Goal: Task Accomplishment & Management: Use online tool/utility

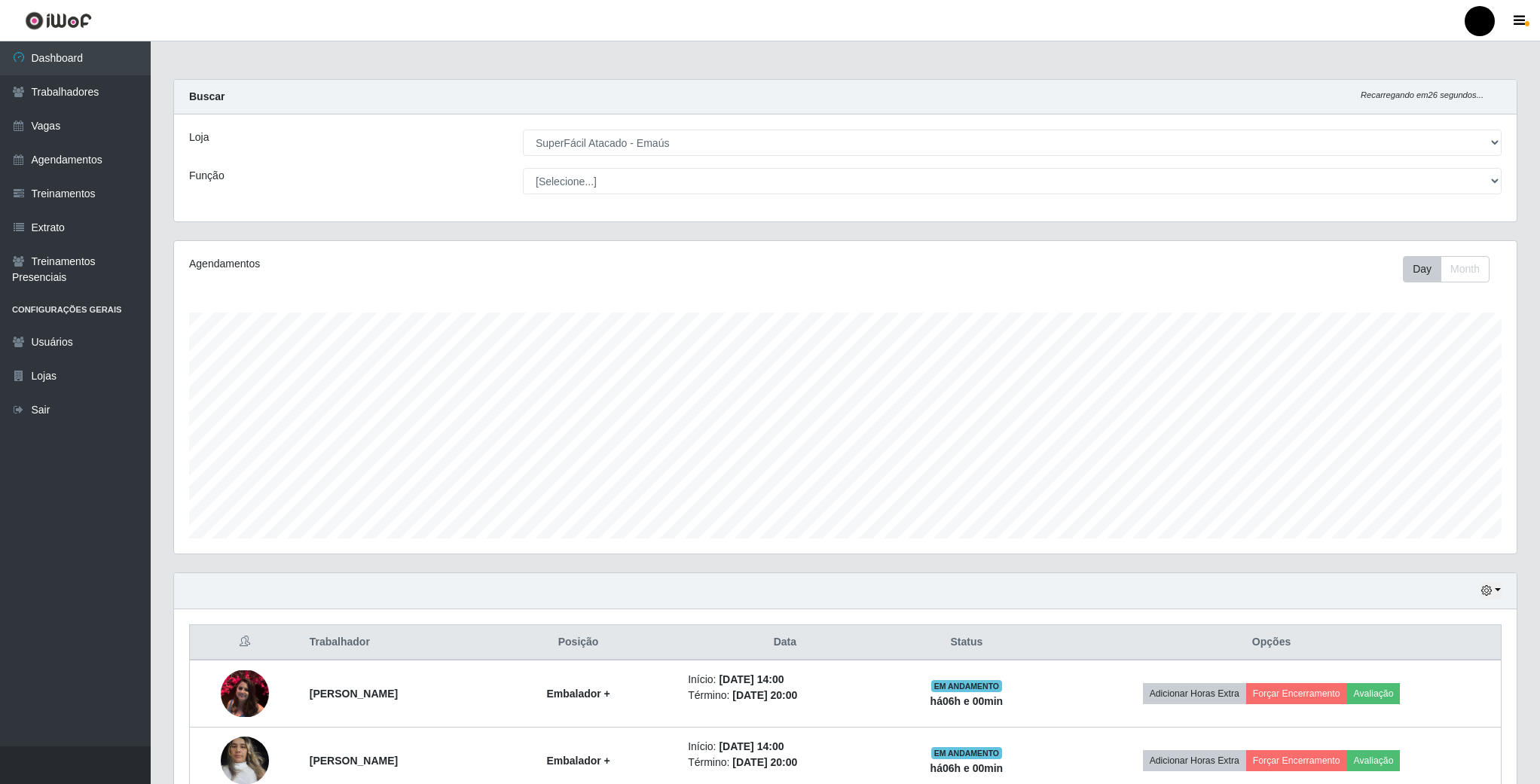
select select "407"
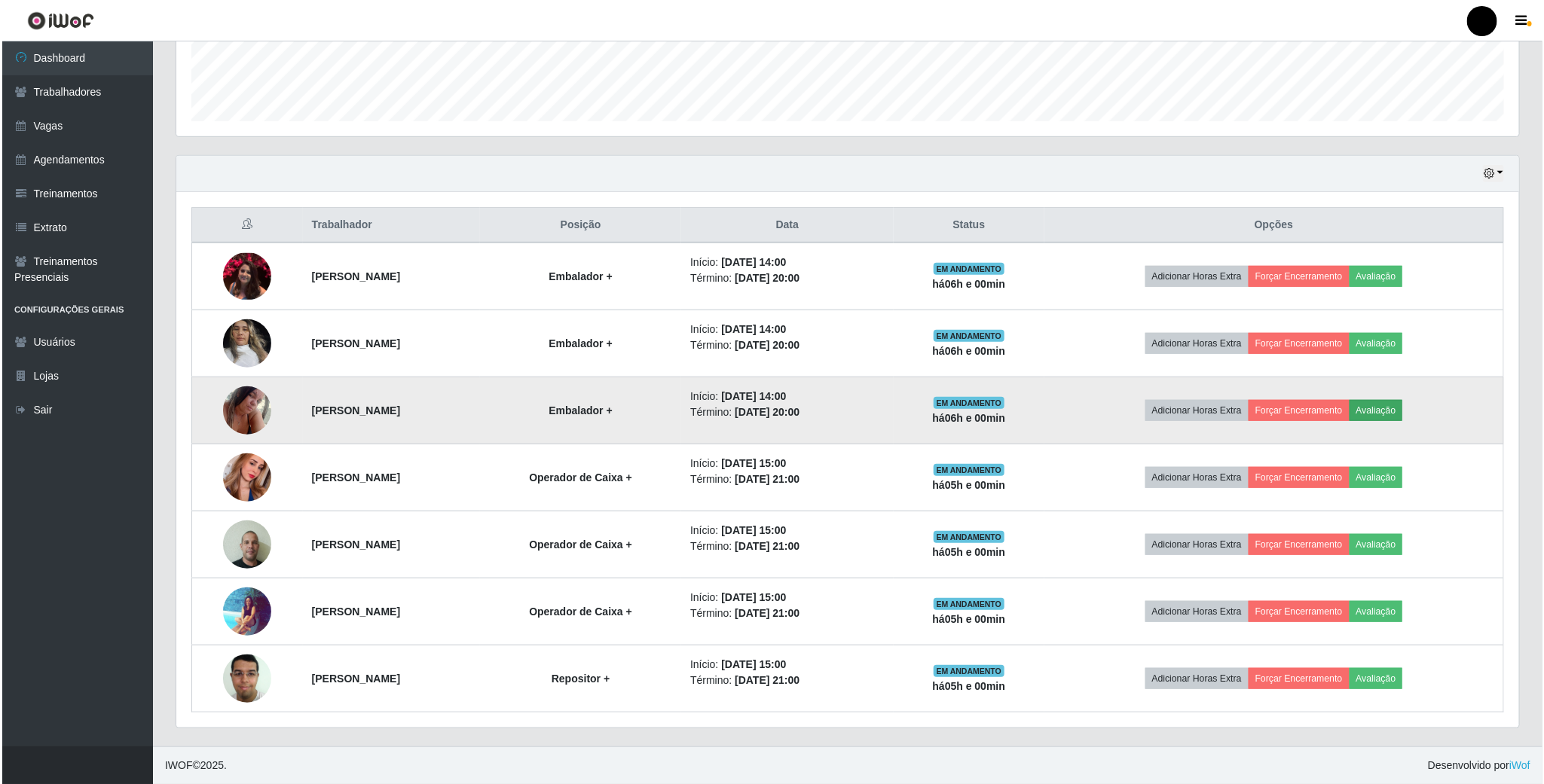
scroll to position [314, 1341]
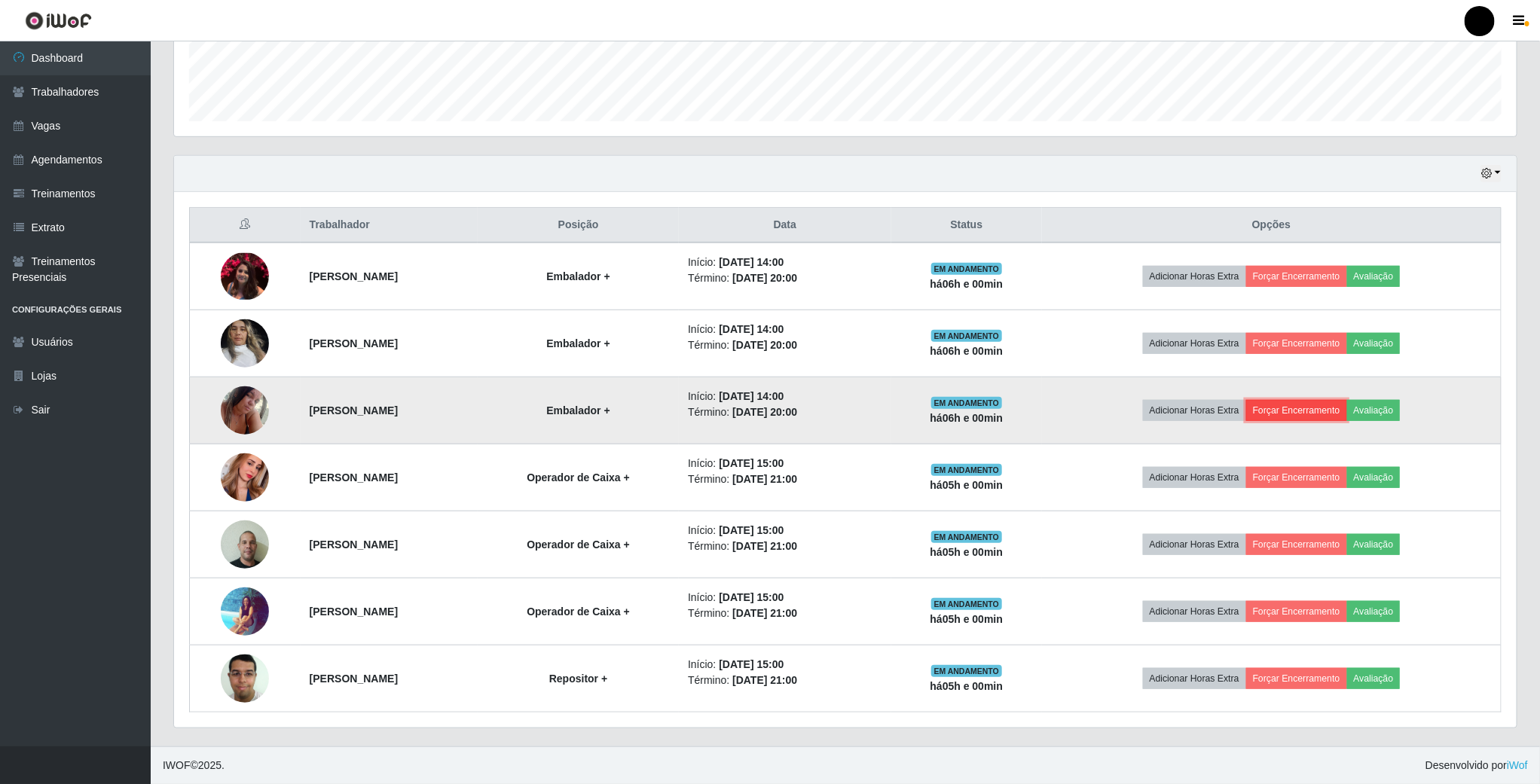
click at [1347, 410] on button "Forçar Encerramento" at bounding box center [1296, 411] width 101 height 21
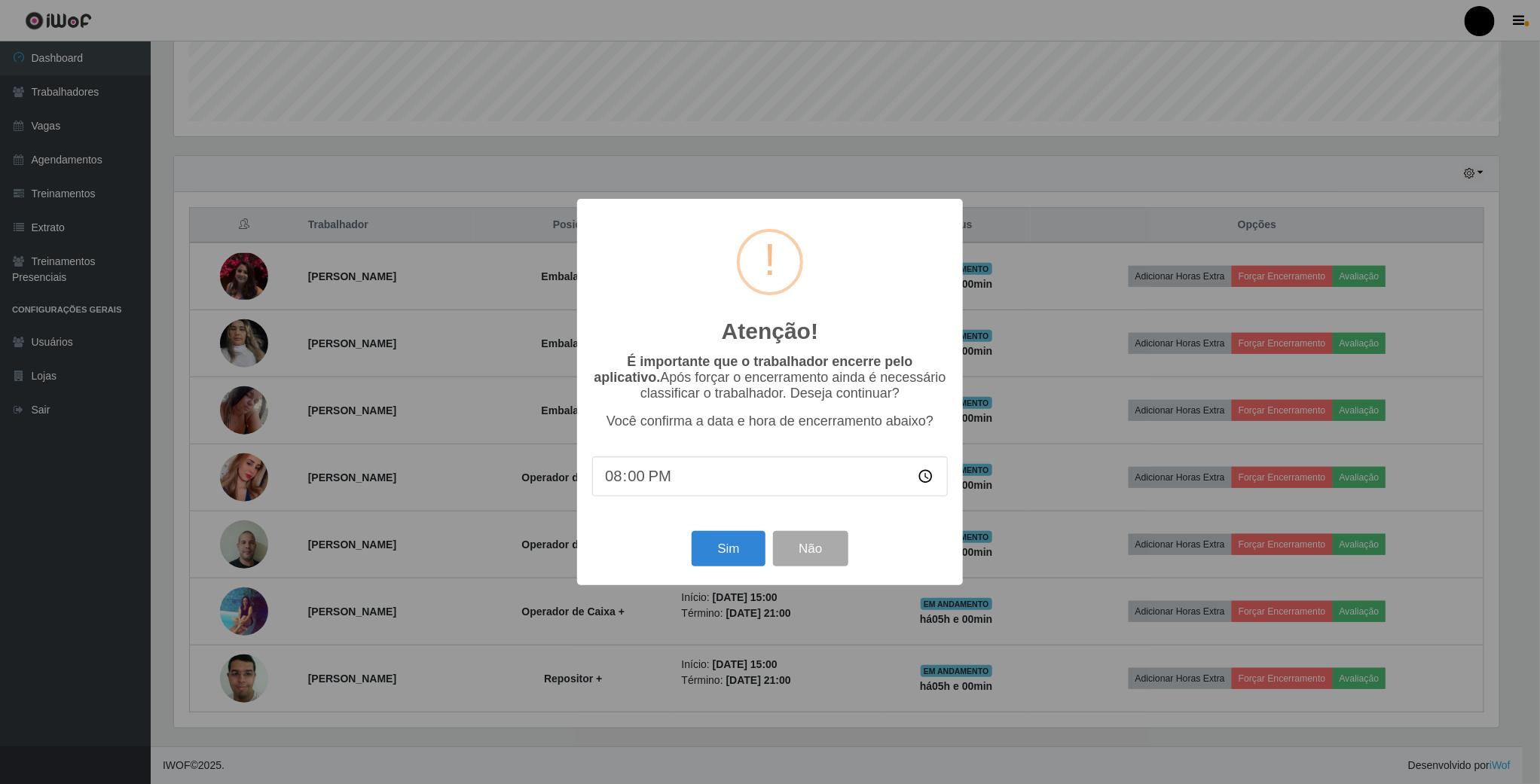
scroll to position [314, 1329]
click at [715, 550] on button "Sim" at bounding box center [730, 548] width 73 height 35
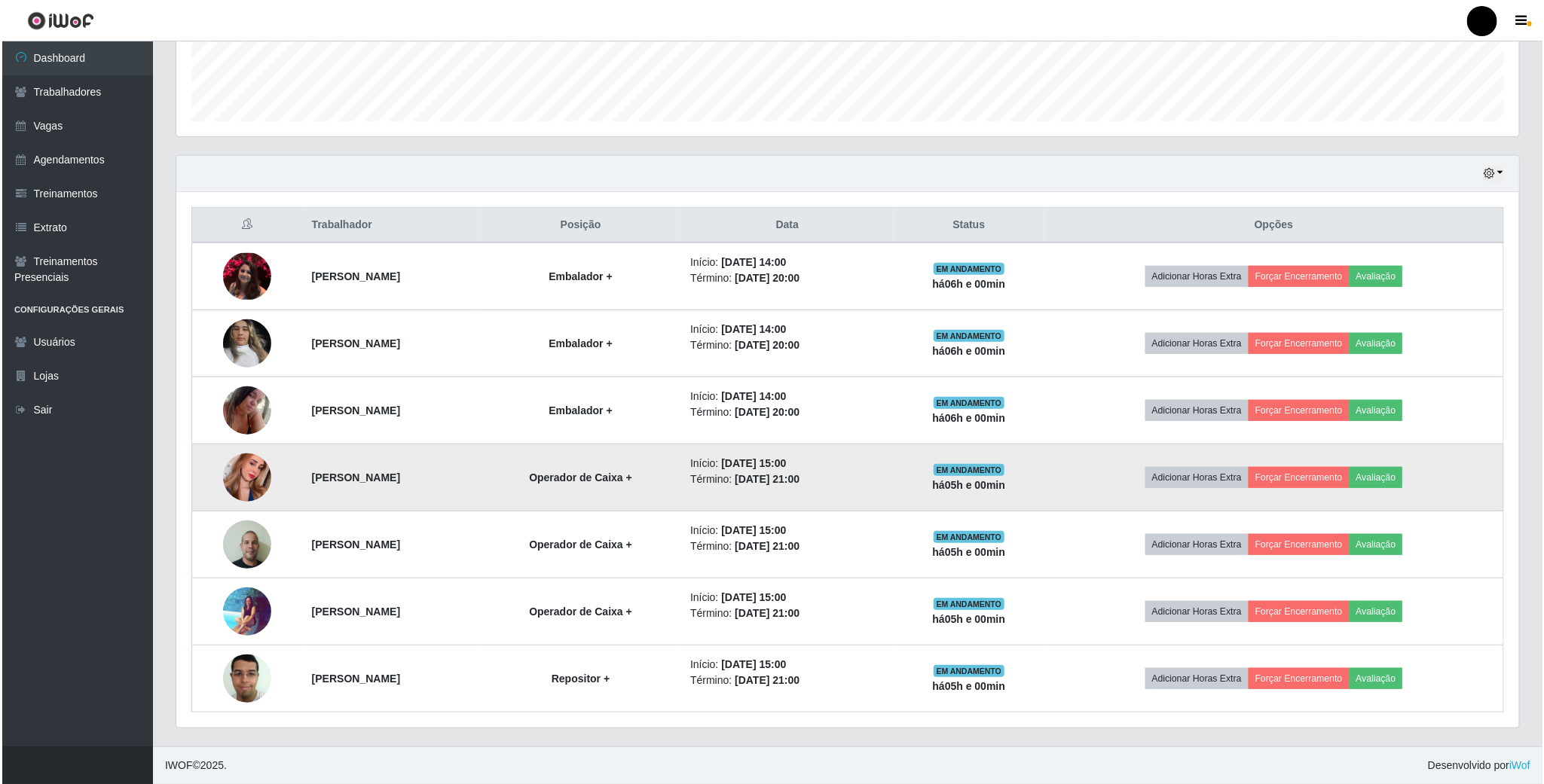
scroll to position [752758, 752130]
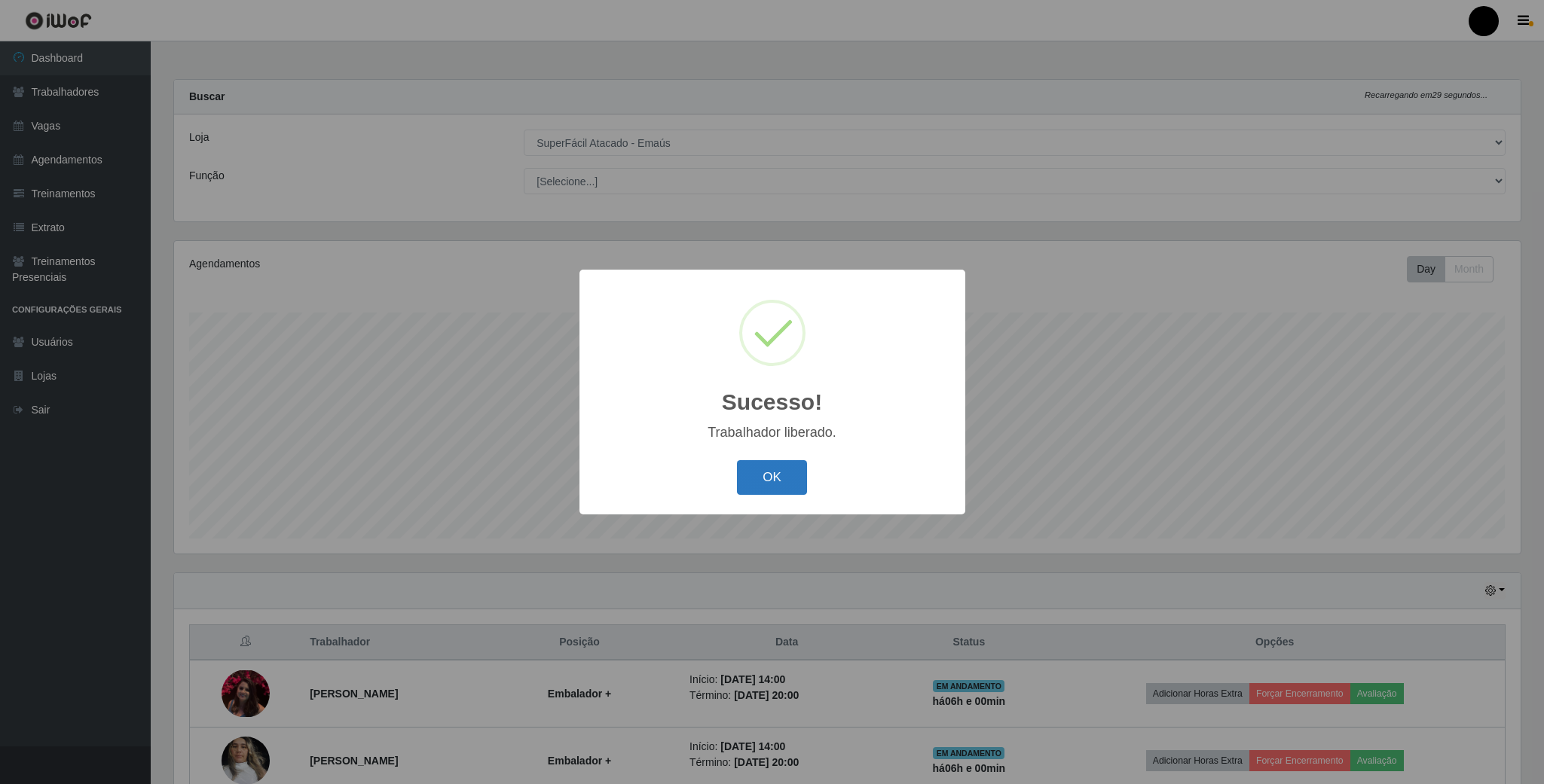
click at [774, 486] on button "OK" at bounding box center [771, 477] width 70 height 35
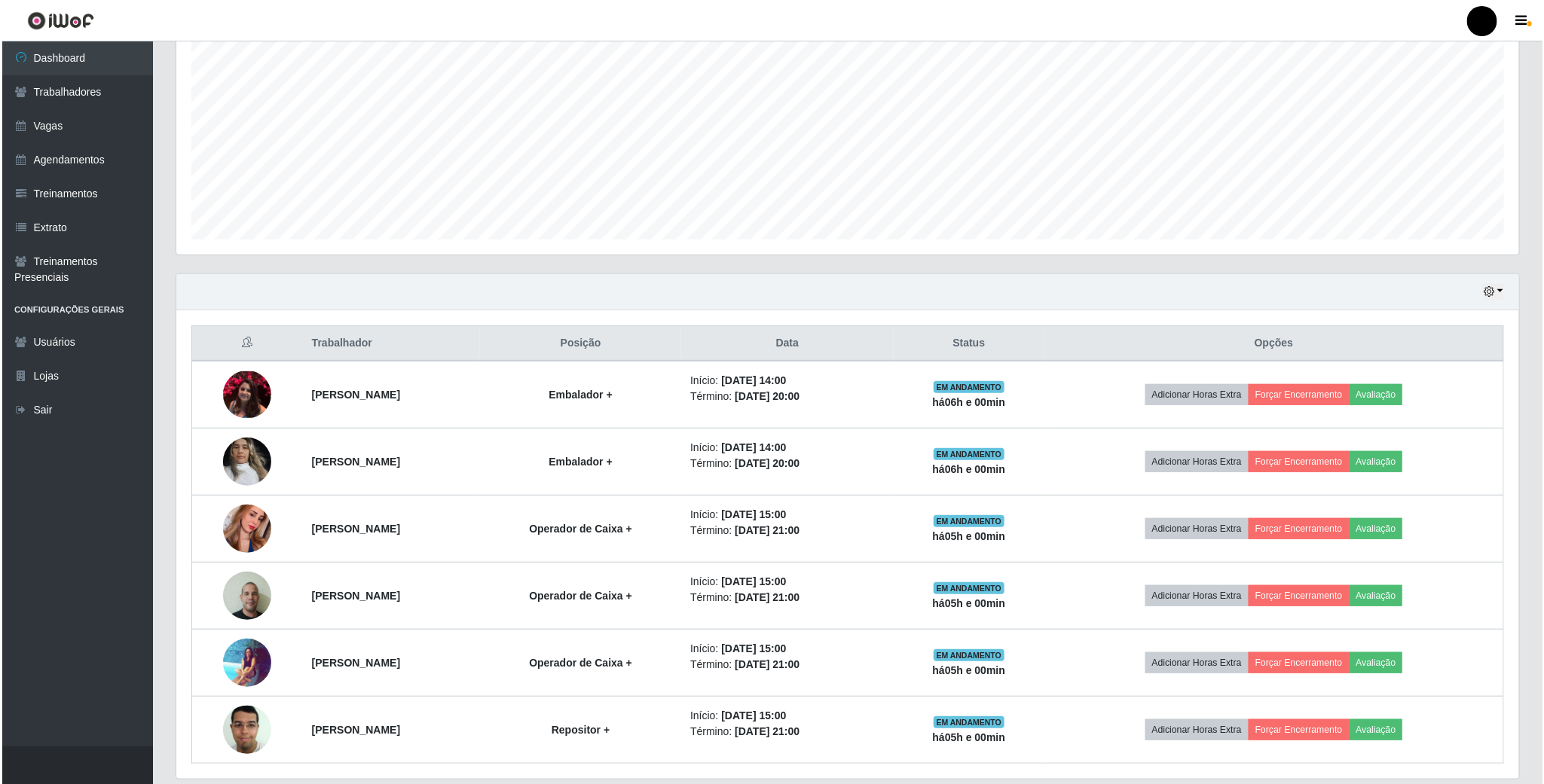
scroll to position [339, 0]
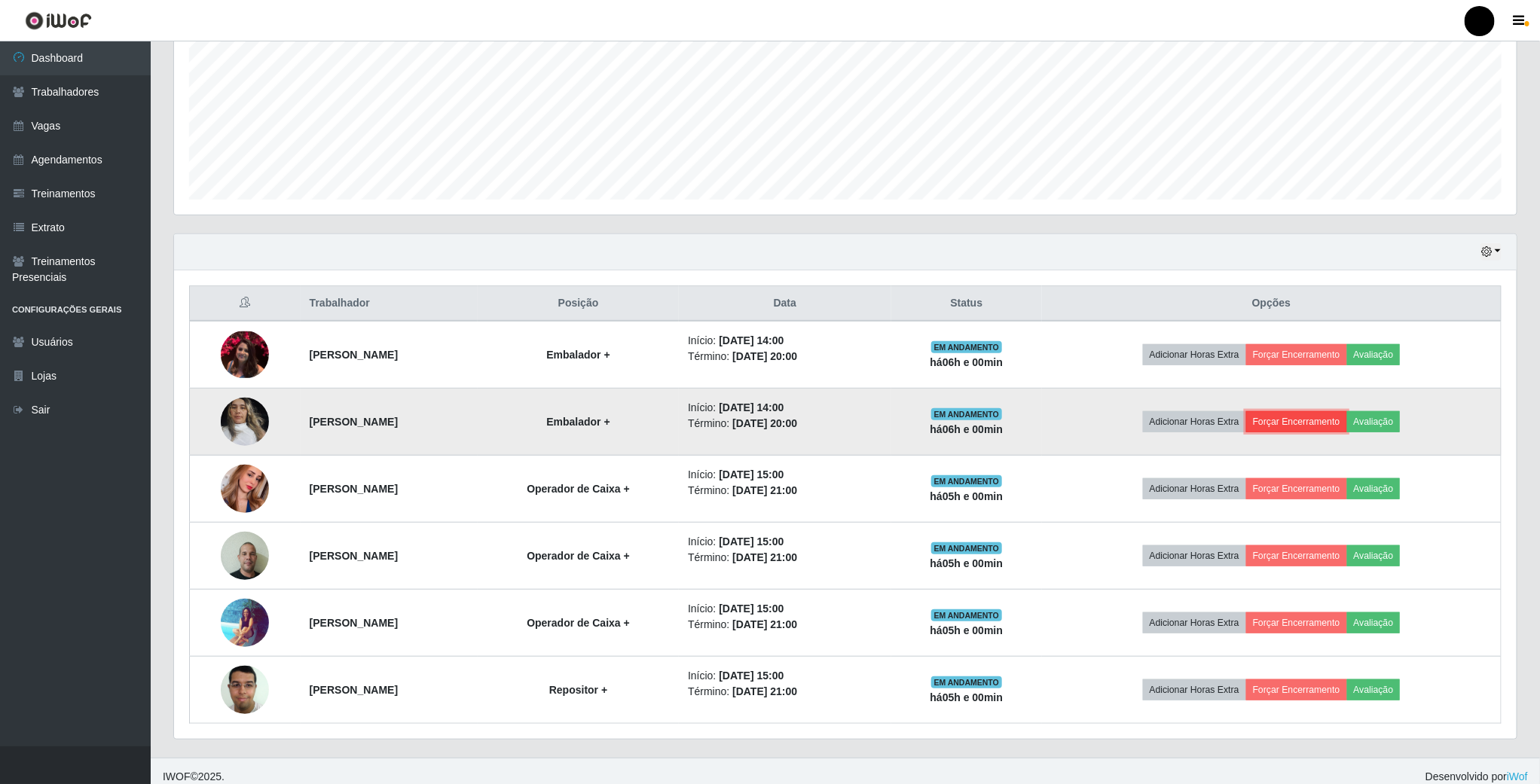
click at [1347, 425] on button "Forçar Encerramento" at bounding box center [1296, 422] width 101 height 21
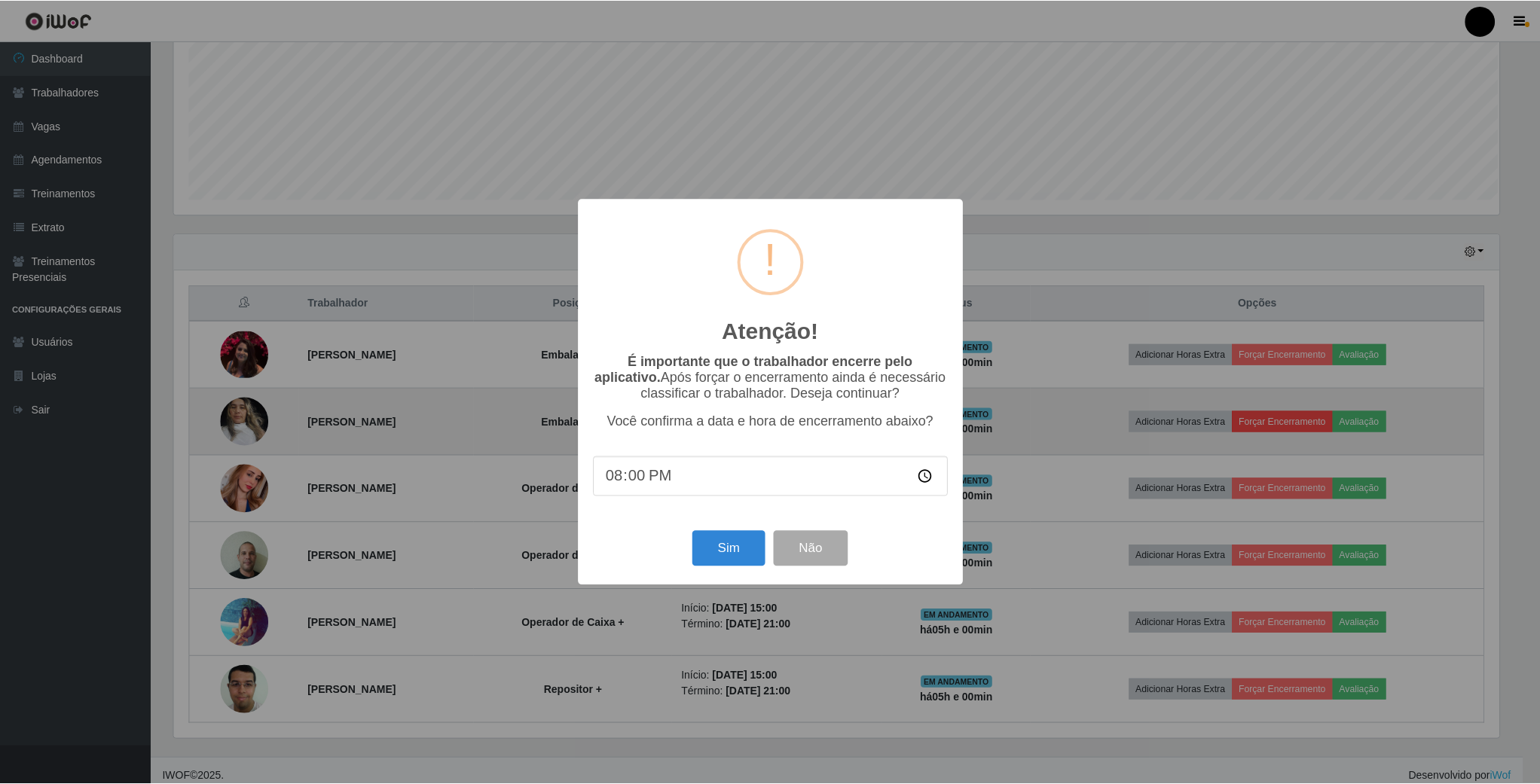
scroll to position [314, 1329]
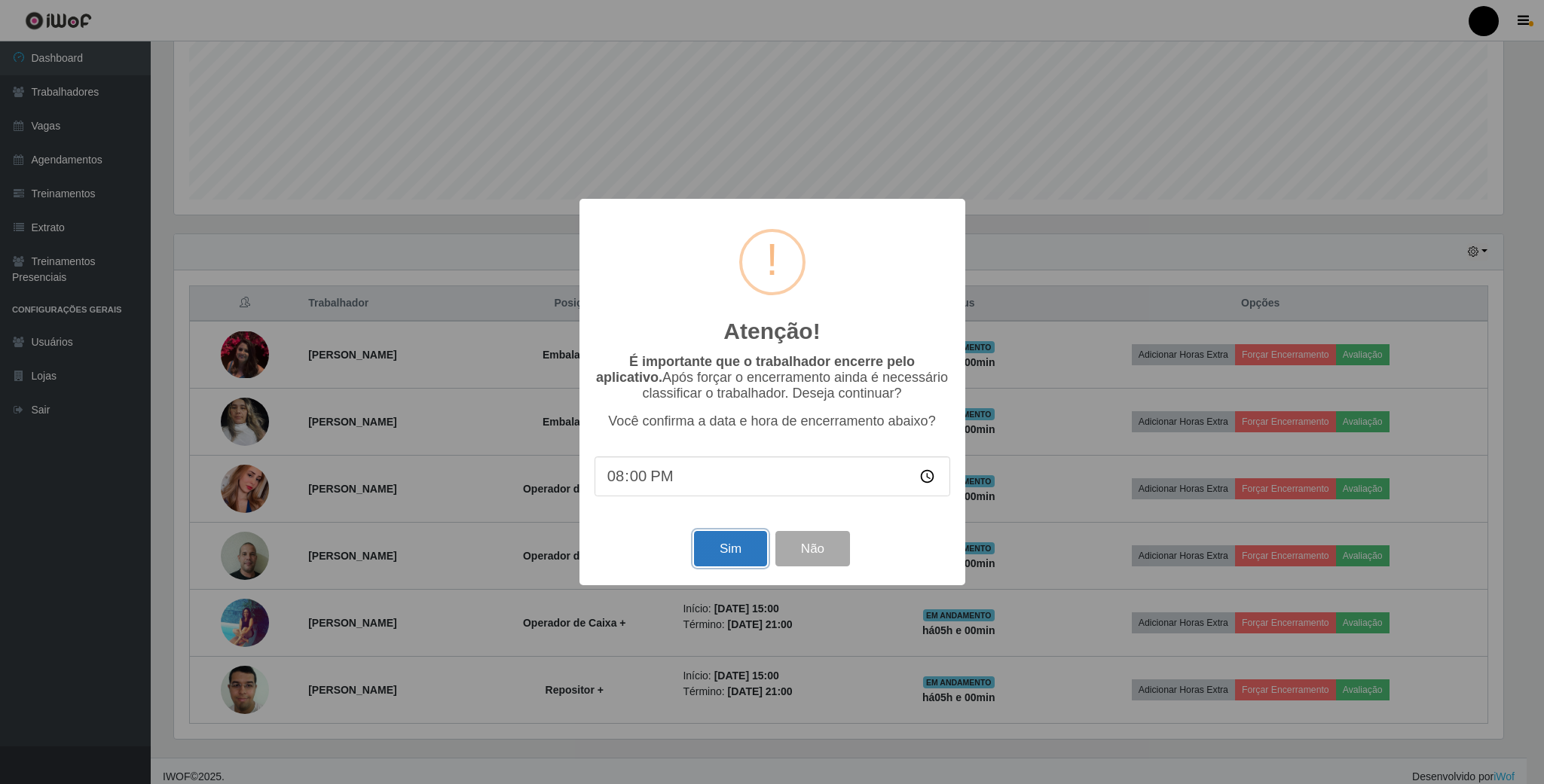
click at [721, 549] on button "Sim" at bounding box center [730, 548] width 73 height 35
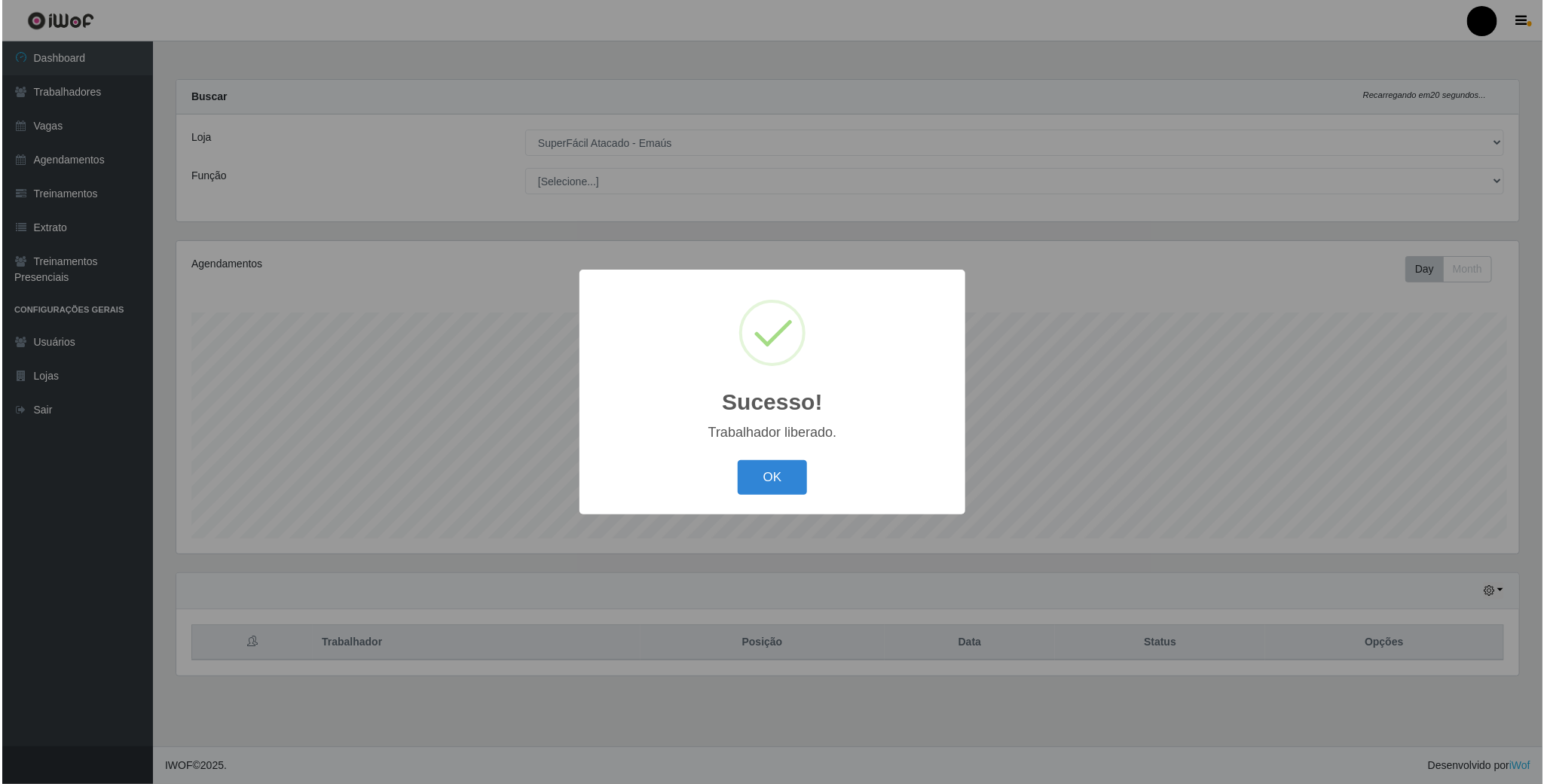
scroll to position [752758, 752130]
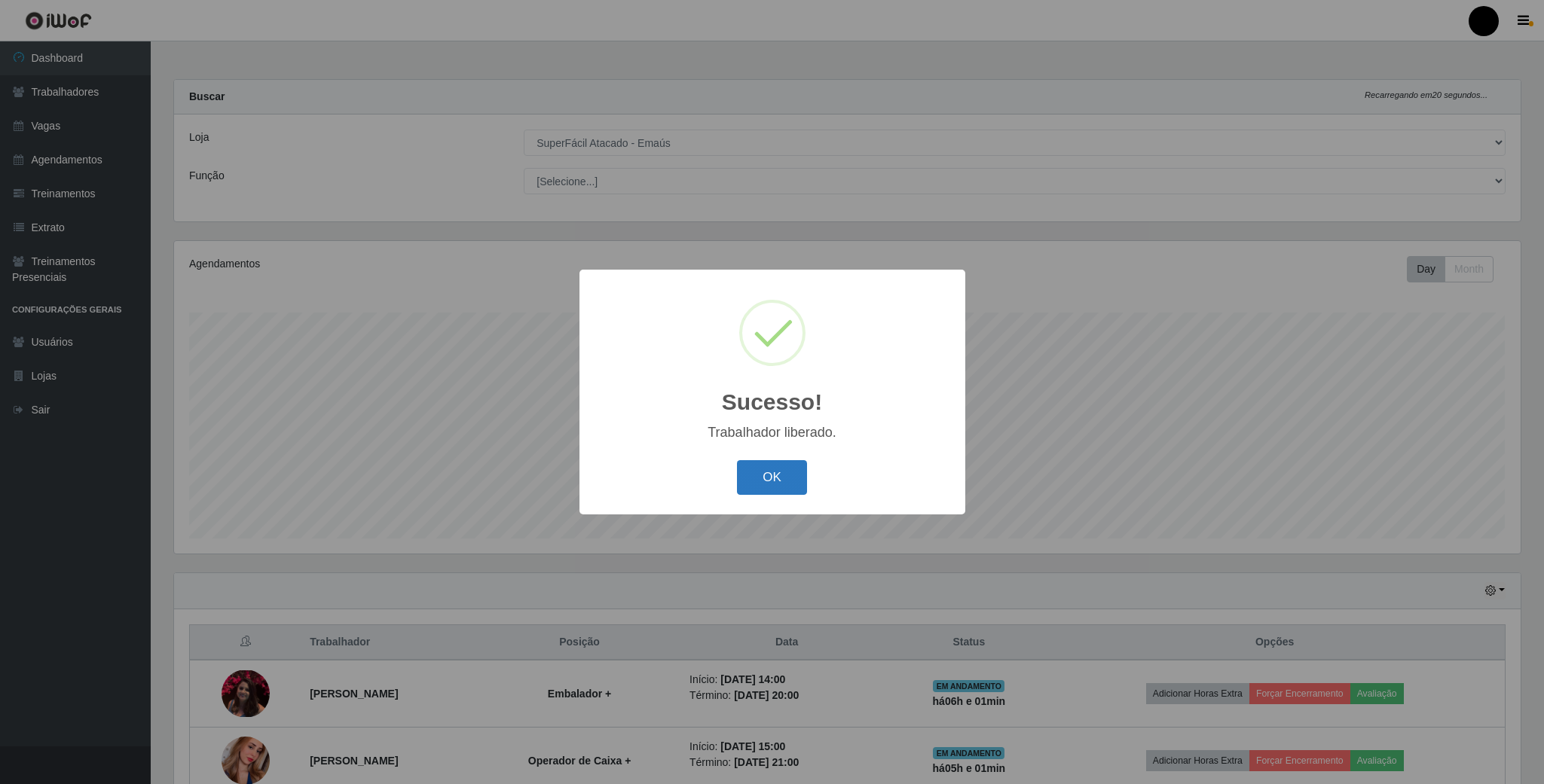
click at [762, 479] on button "OK" at bounding box center [771, 477] width 70 height 35
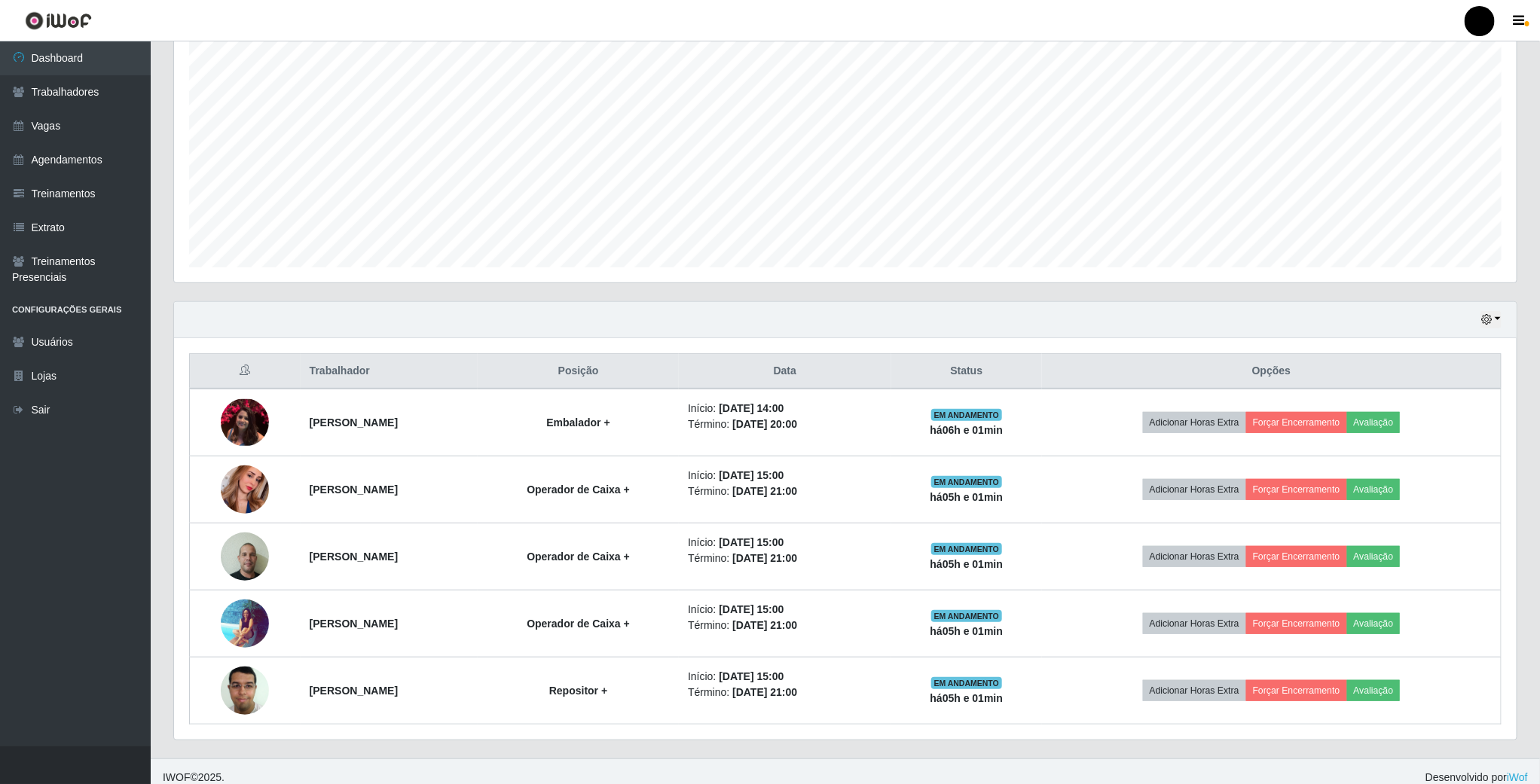
scroll to position [289, 0]
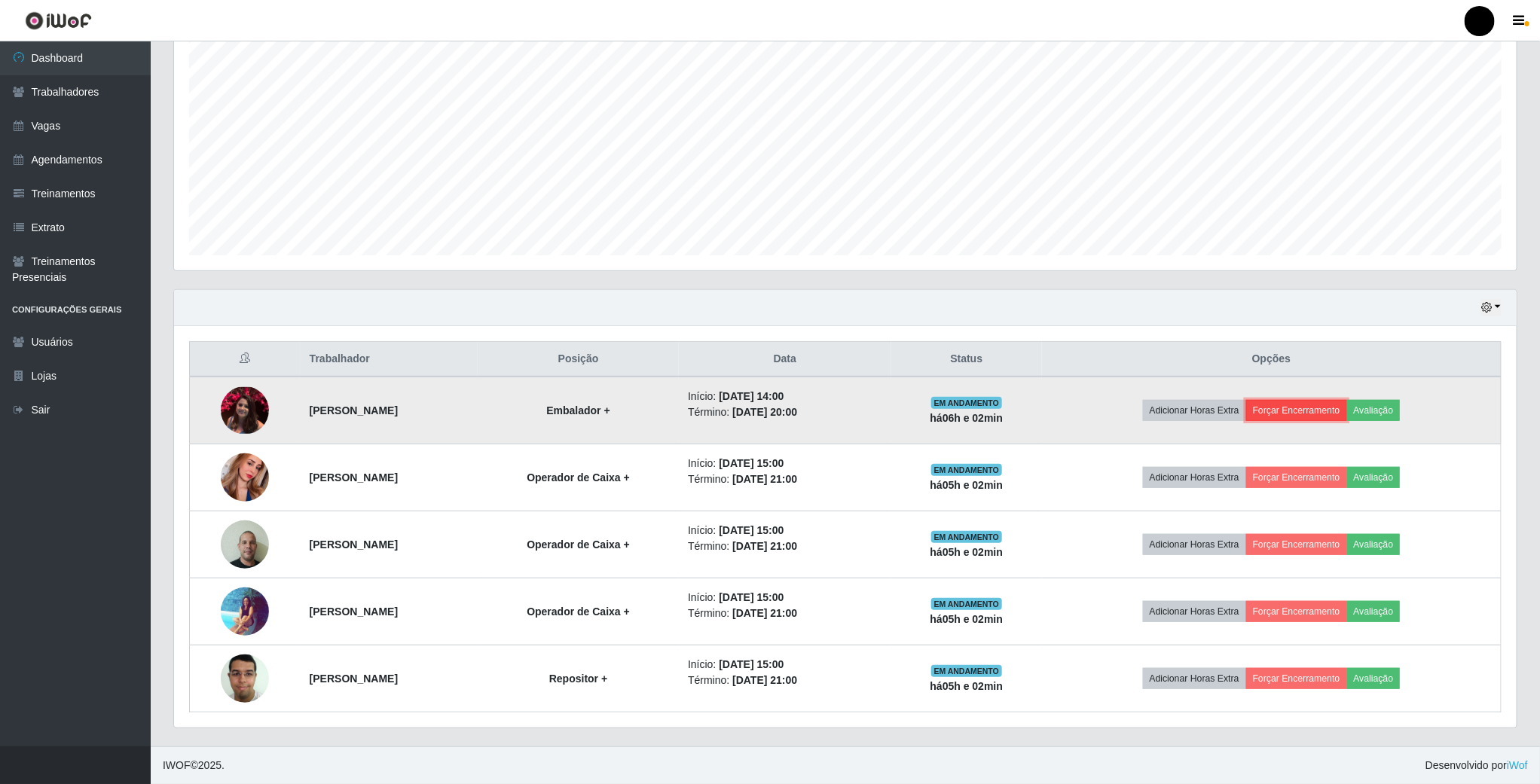
click at [1347, 400] on button "Forçar Encerramento" at bounding box center [1296, 411] width 101 height 21
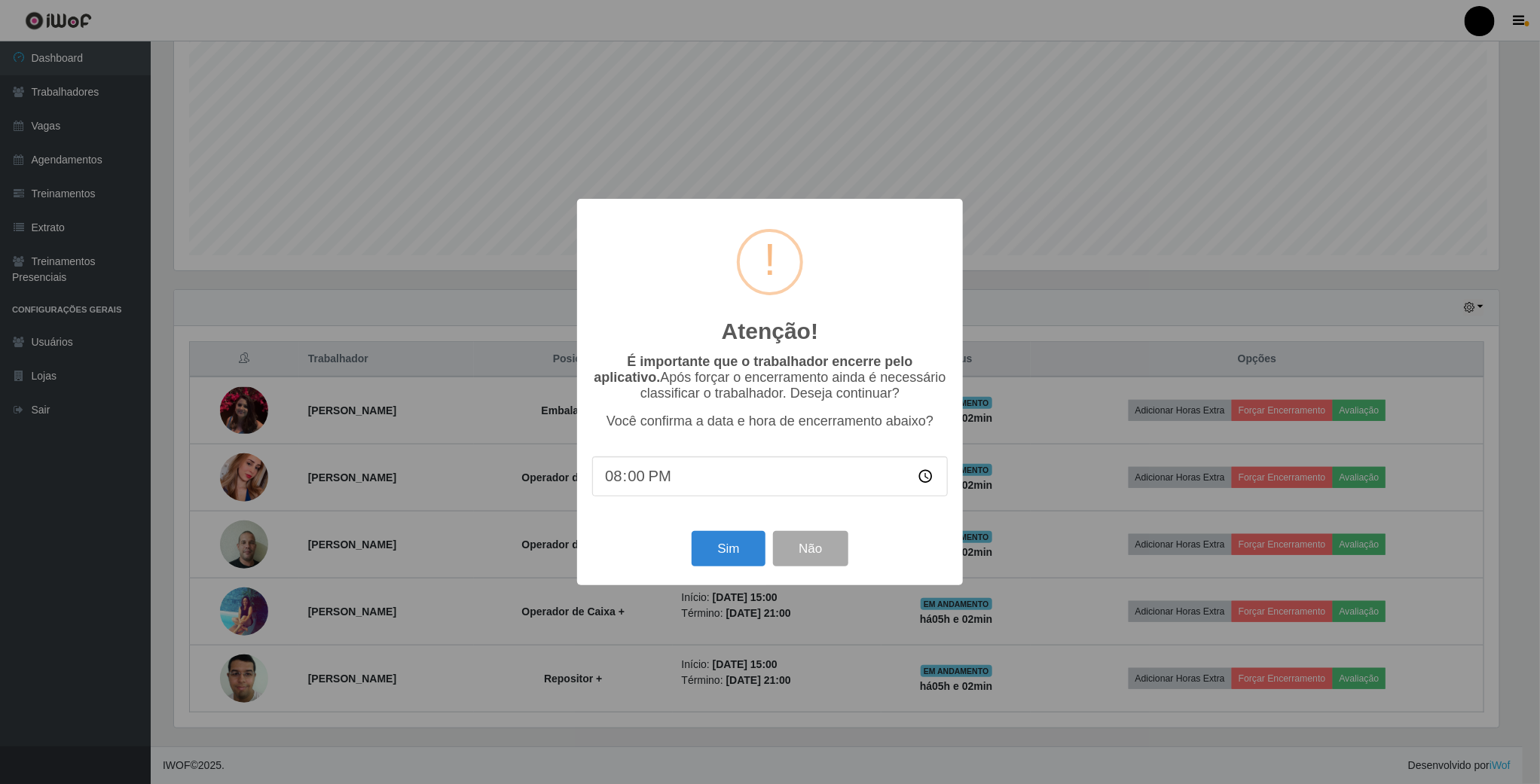
scroll to position [314, 1329]
click at [713, 550] on button "Sim" at bounding box center [730, 548] width 73 height 35
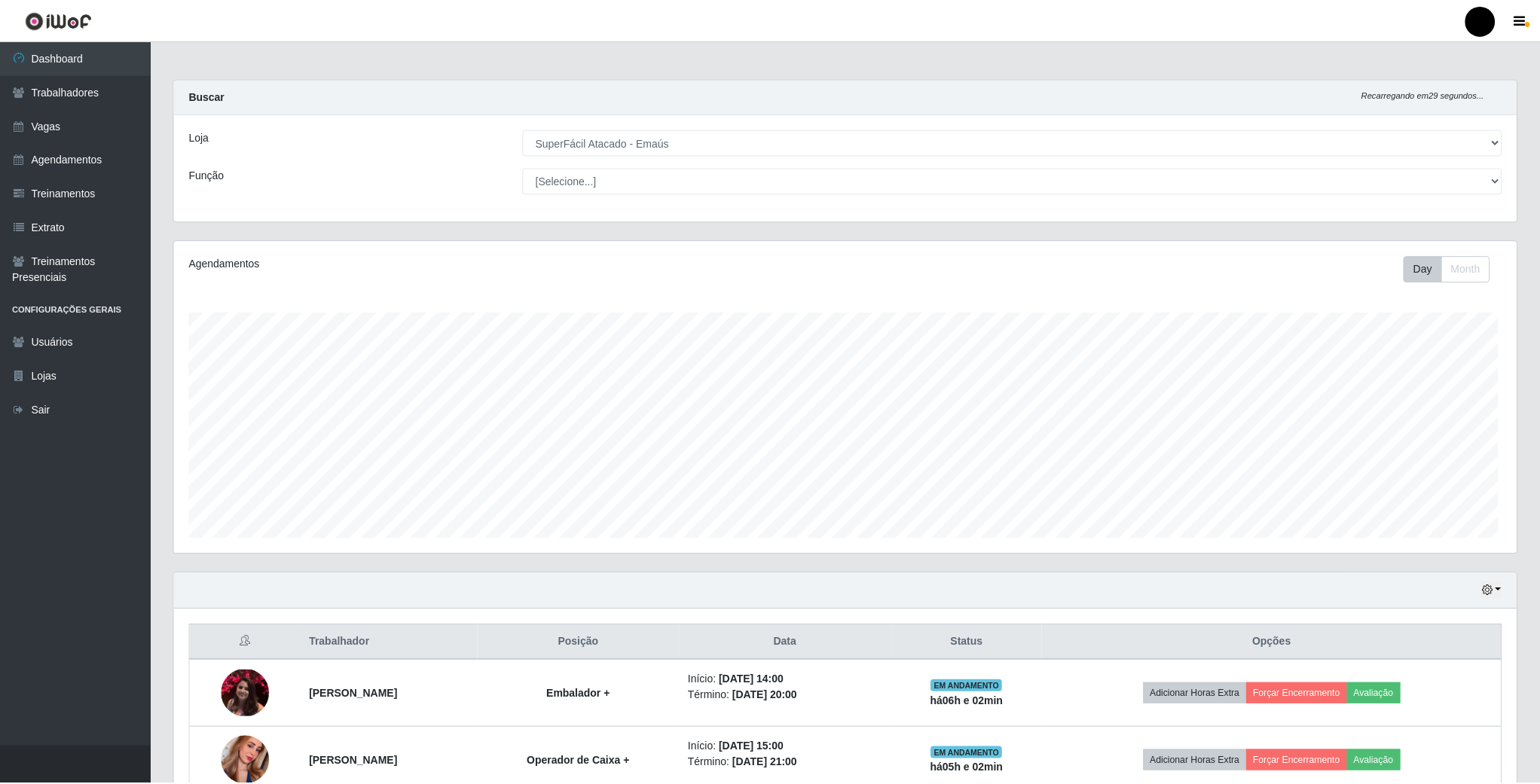
scroll to position [314, 1345]
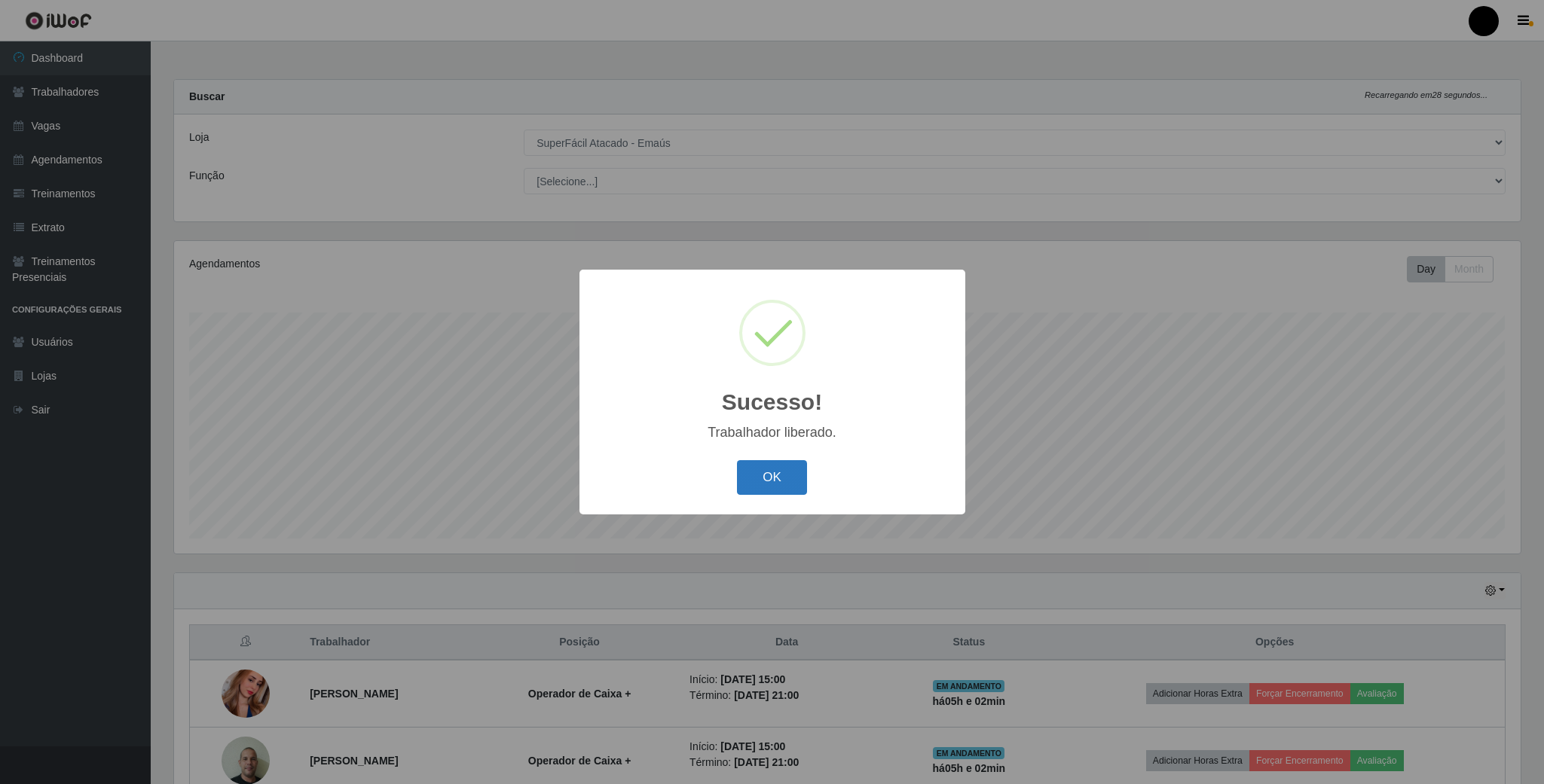
click at [775, 466] on button "OK" at bounding box center [771, 477] width 70 height 35
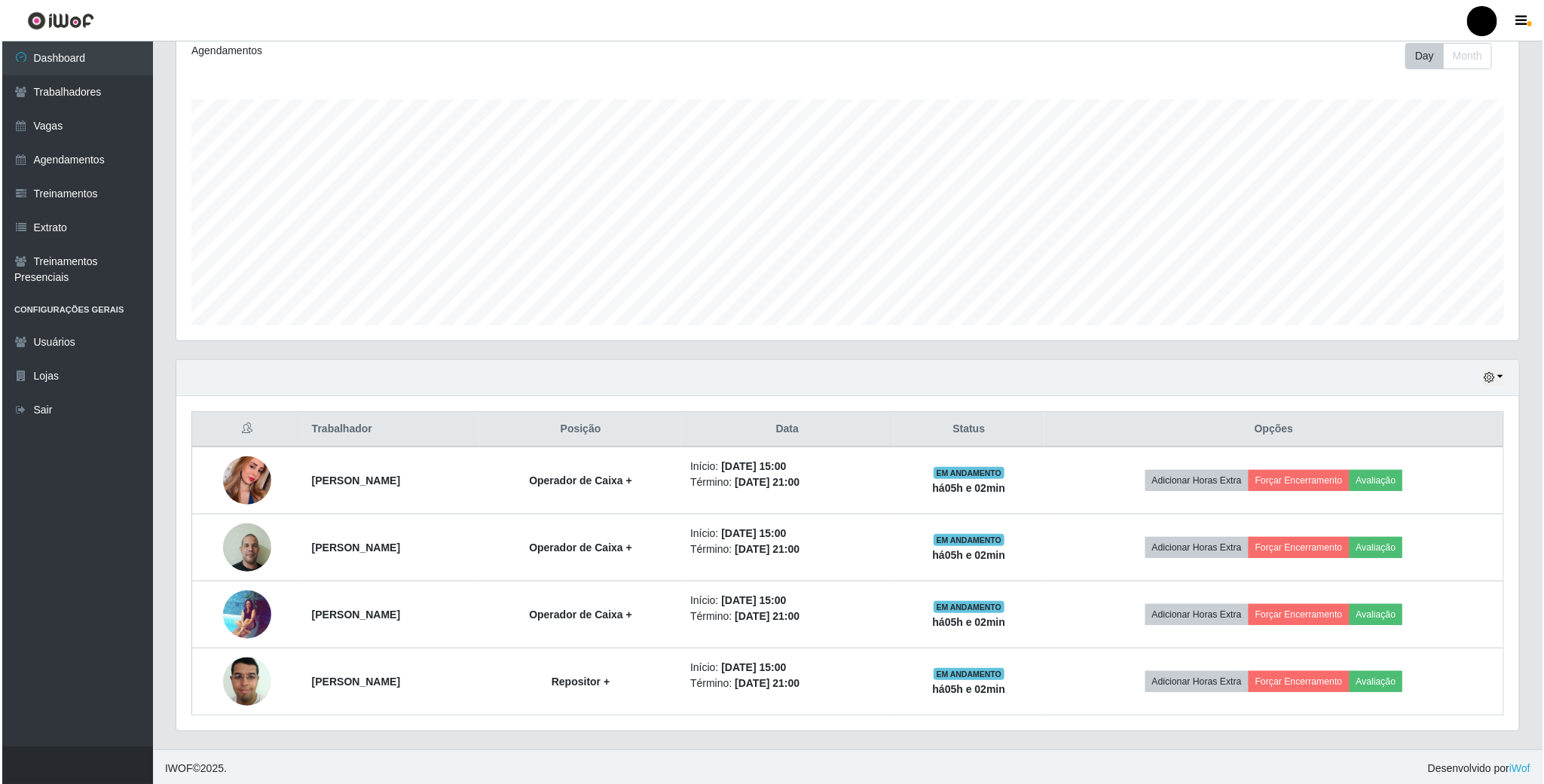
scroll to position [222, 0]
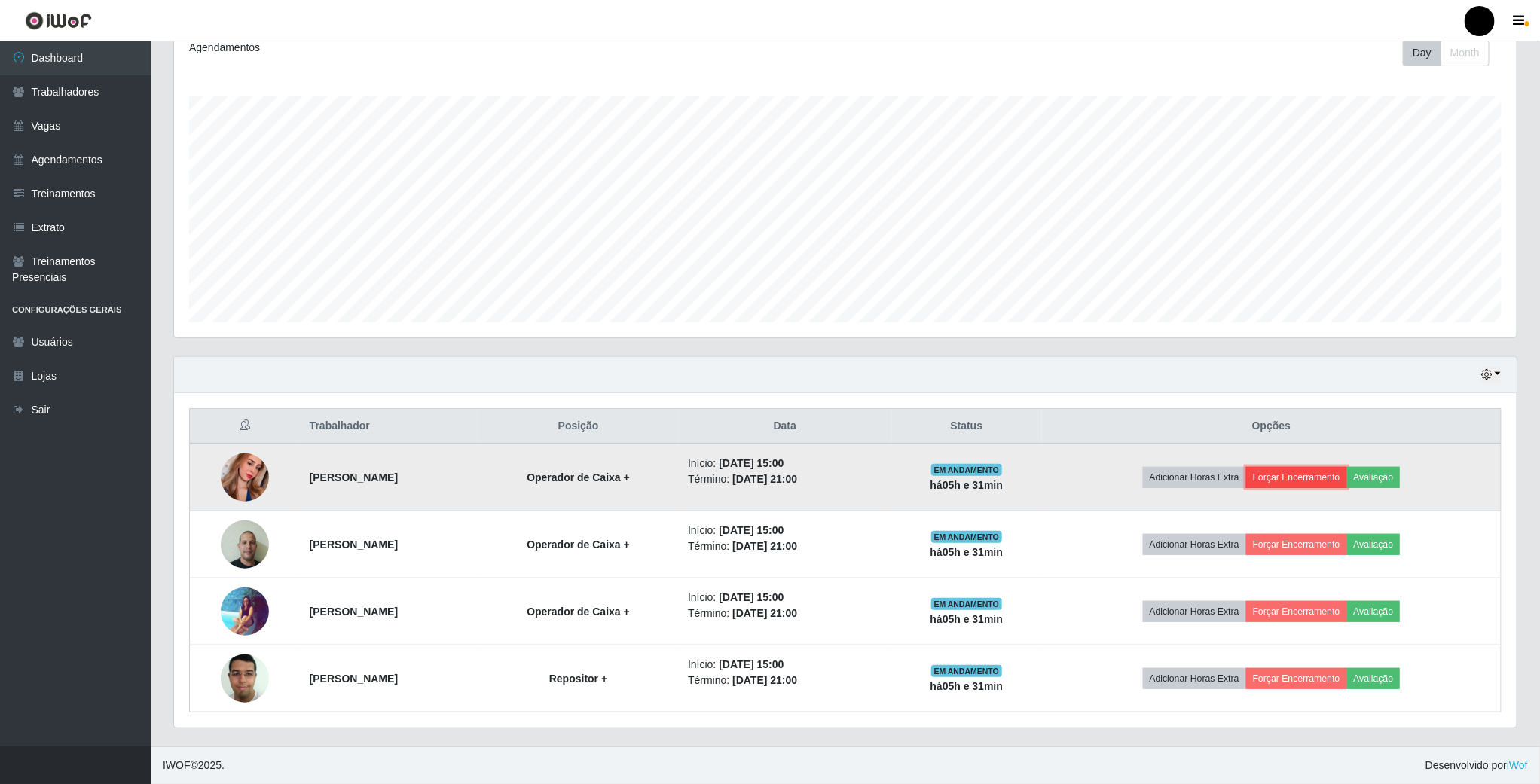
click at [1345, 472] on button "Forçar Encerramento" at bounding box center [1296, 477] width 101 height 21
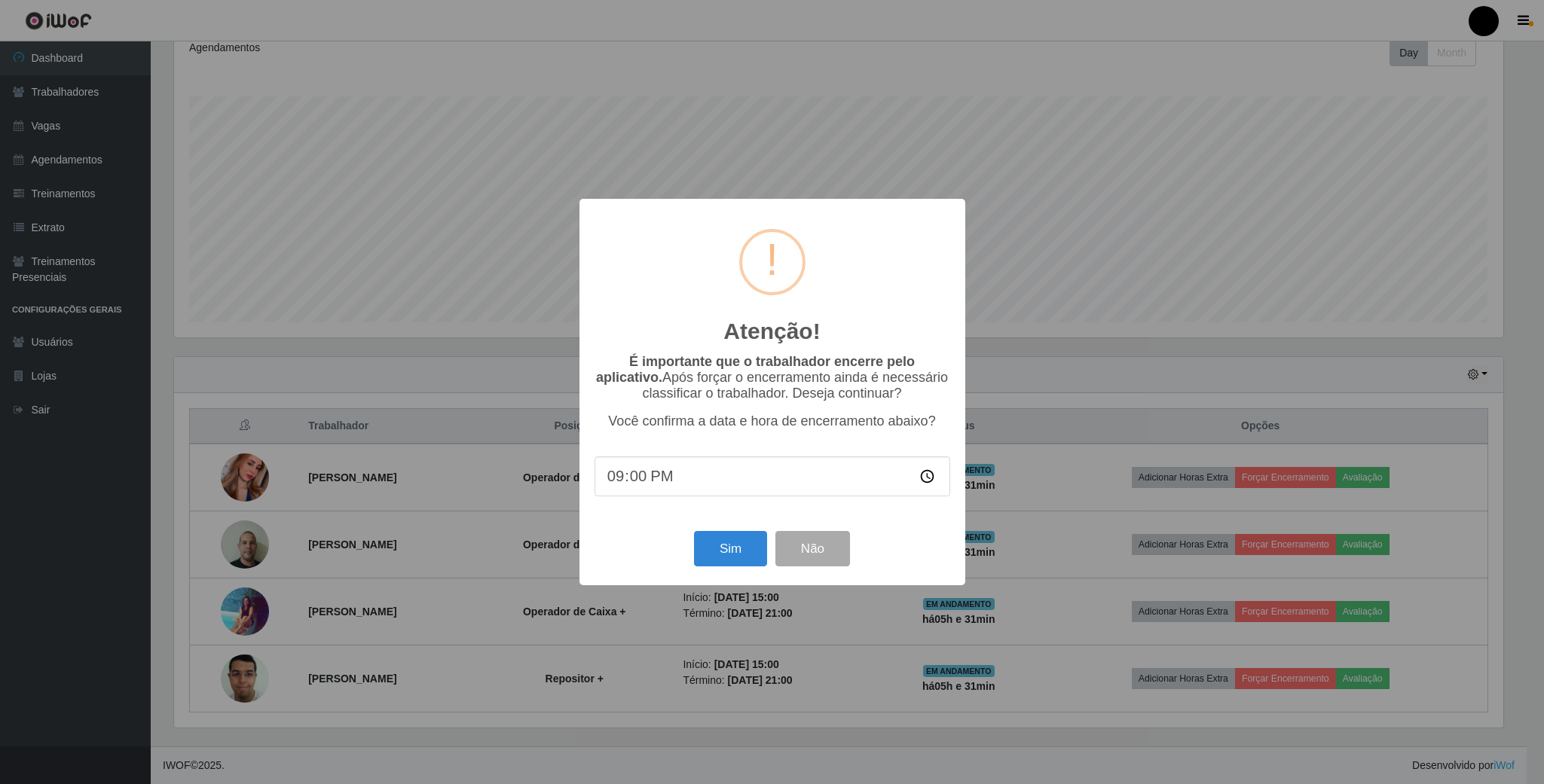
click at [650, 482] on input "21:00" at bounding box center [772, 477] width 355 height 40
type input "20:35"
click at [711, 549] on button "Sim" at bounding box center [730, 548] width 73 height 35
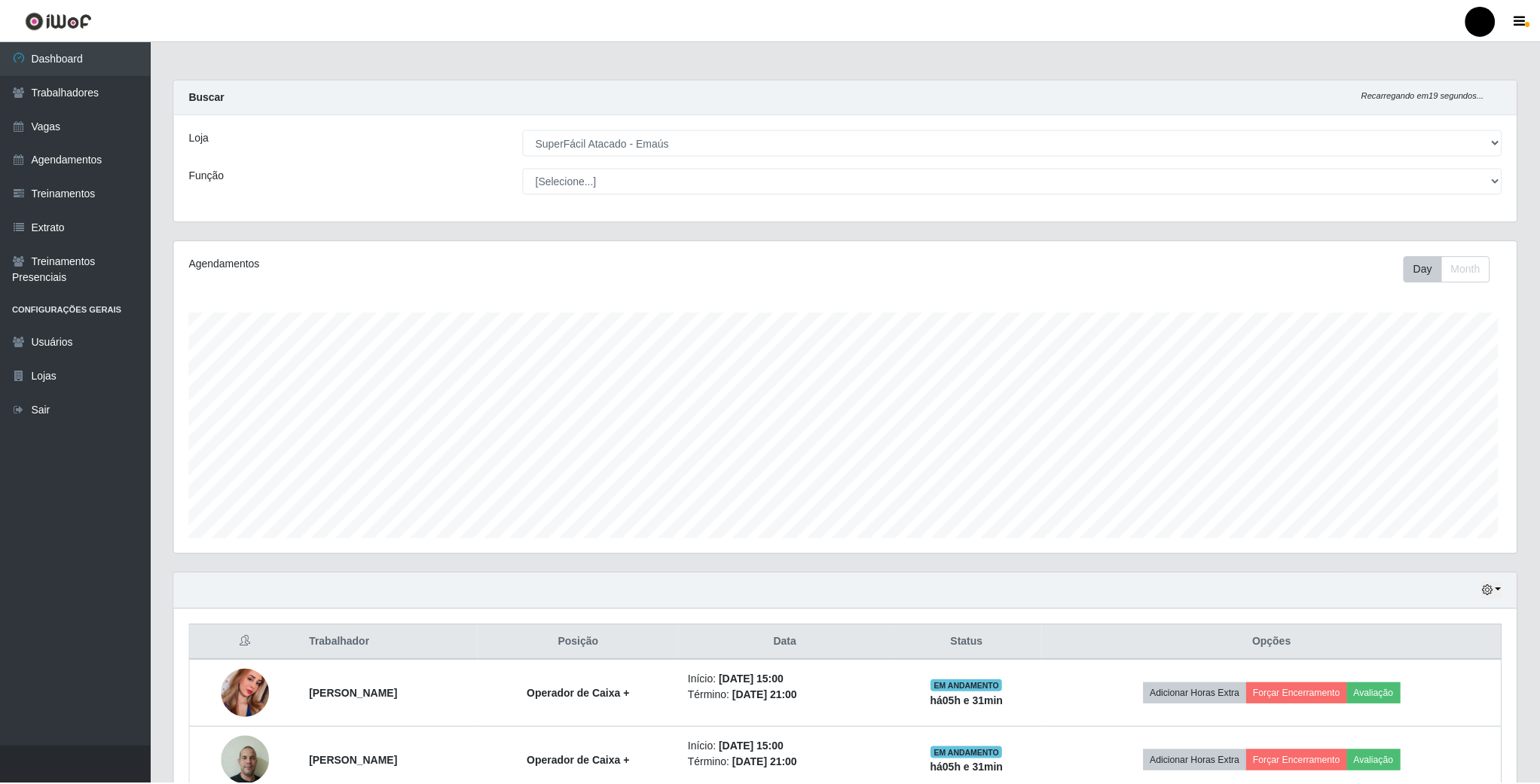
scroll to position [314, 1345]
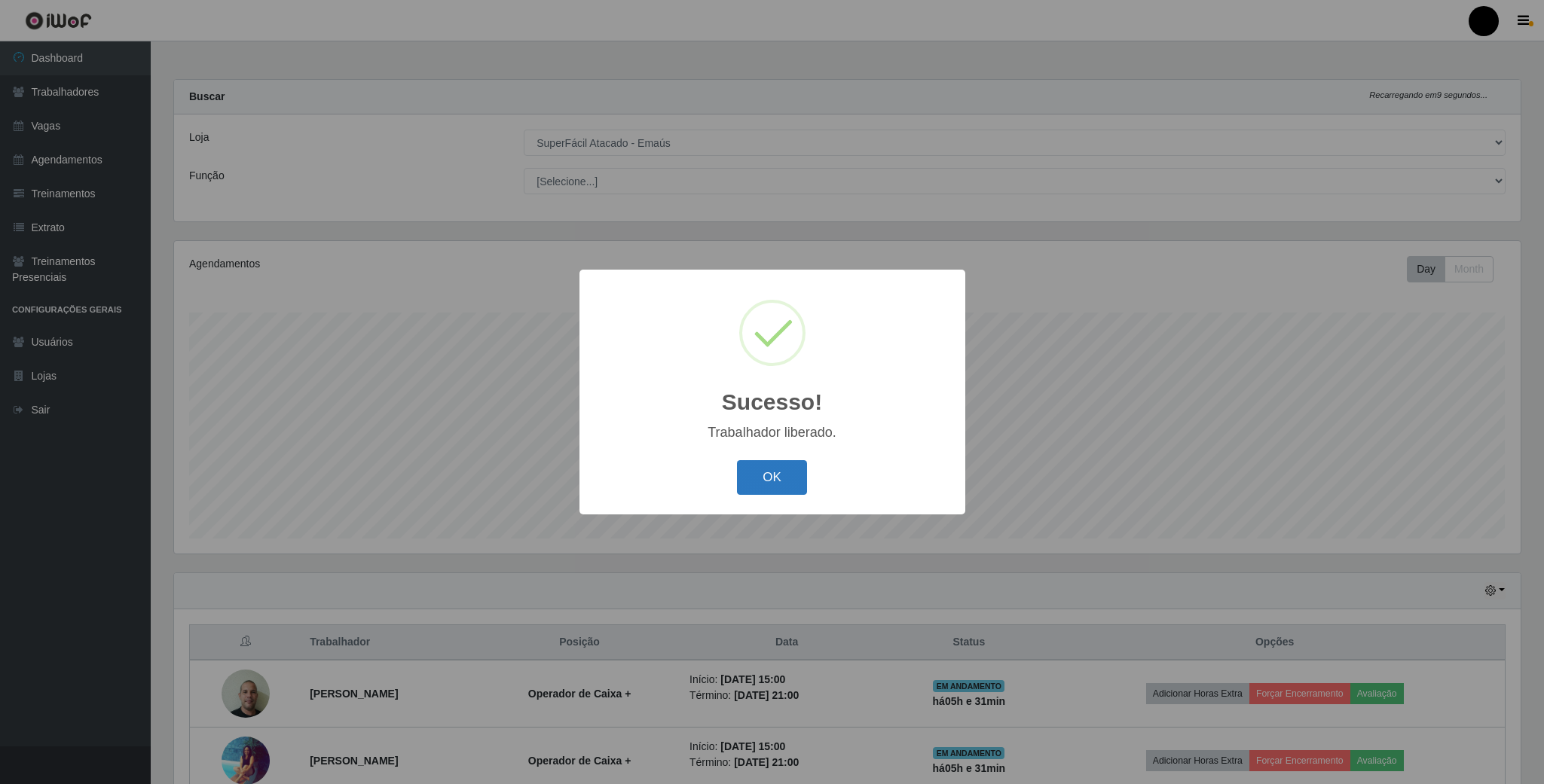
click at [766, 475] on button "OK" at bounding box center [771, 477] width 70 height 35
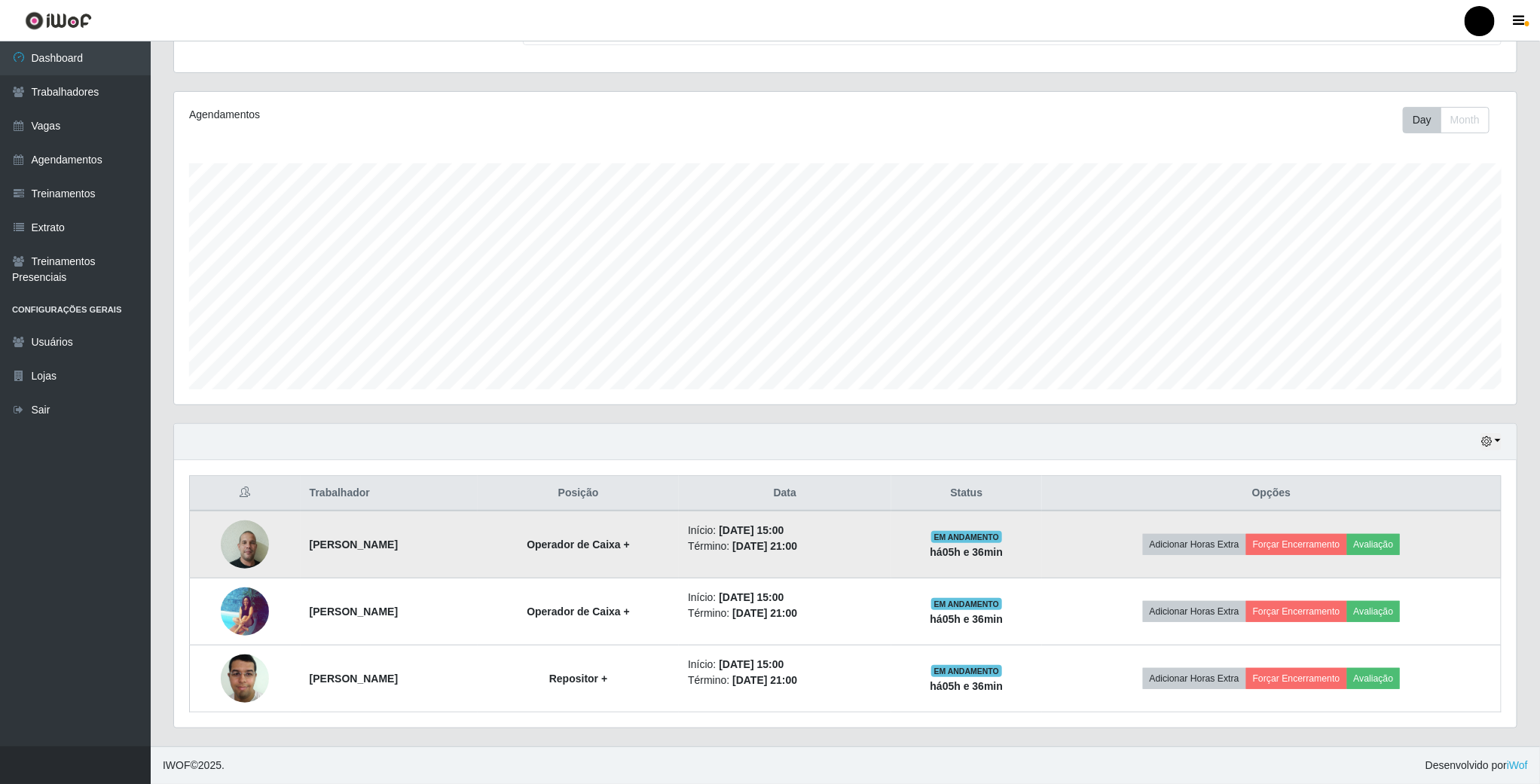
scroll to position [155, 0]
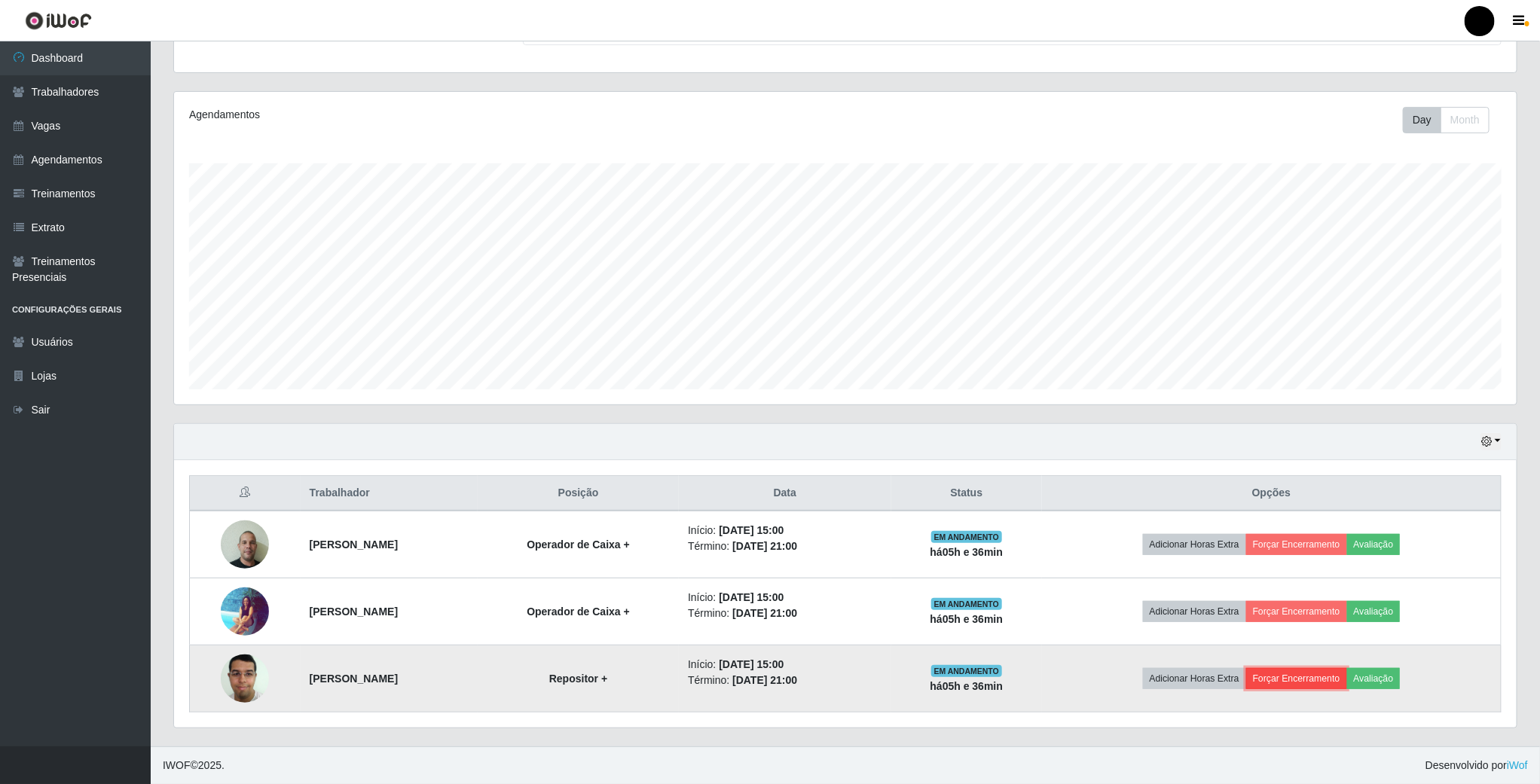
click at [1347, 686] on button "Forçar Encerramento" at bounding box center [1296, 678] width 101 height 21
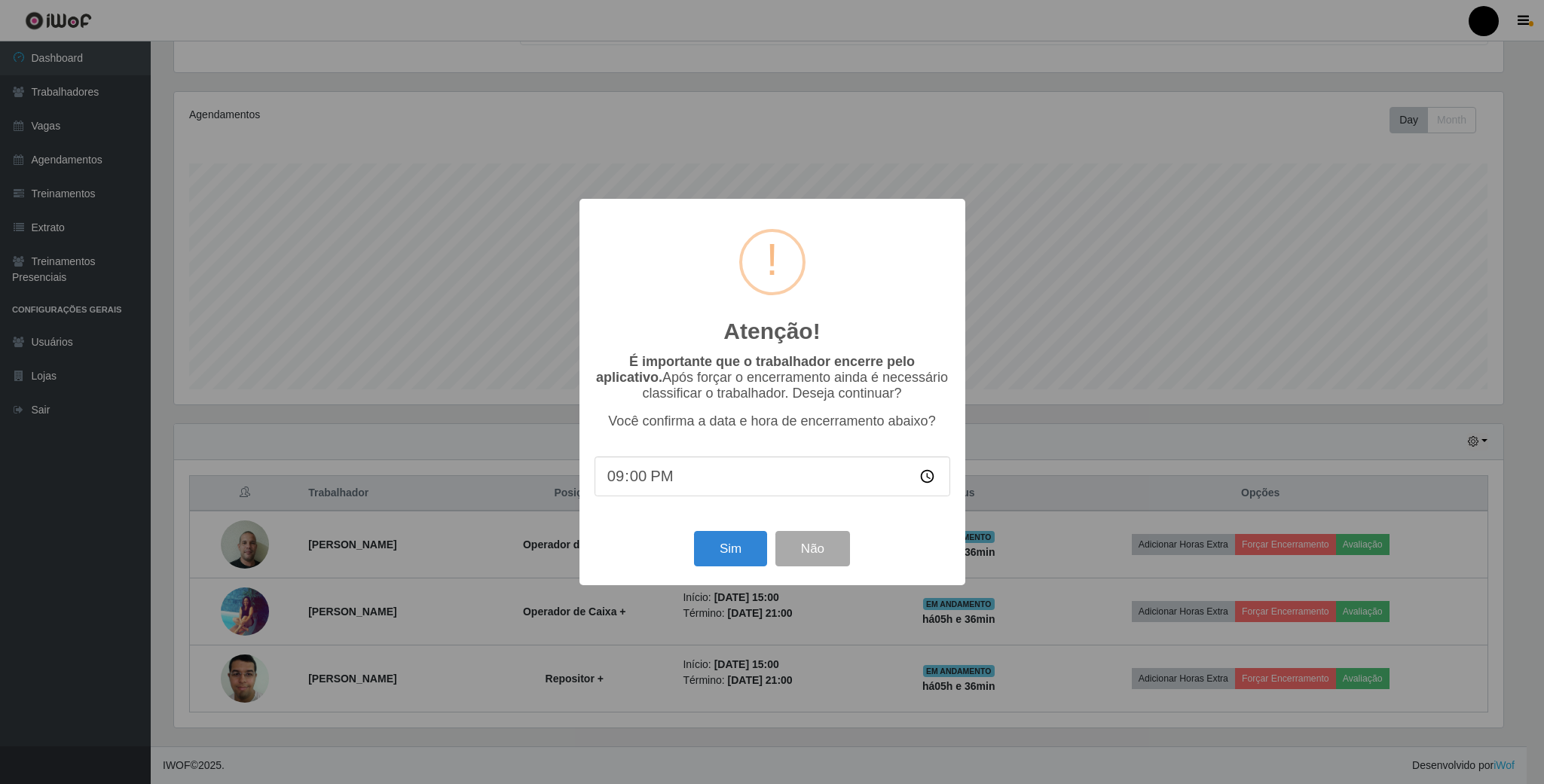
click at [675, 477] on input "21:00" at bounding box center [772, 477] width 355 height 40
type input "20:40"
click at [704, 540] on button "Sim" at bounding box center [730, 548] width 73 height 35
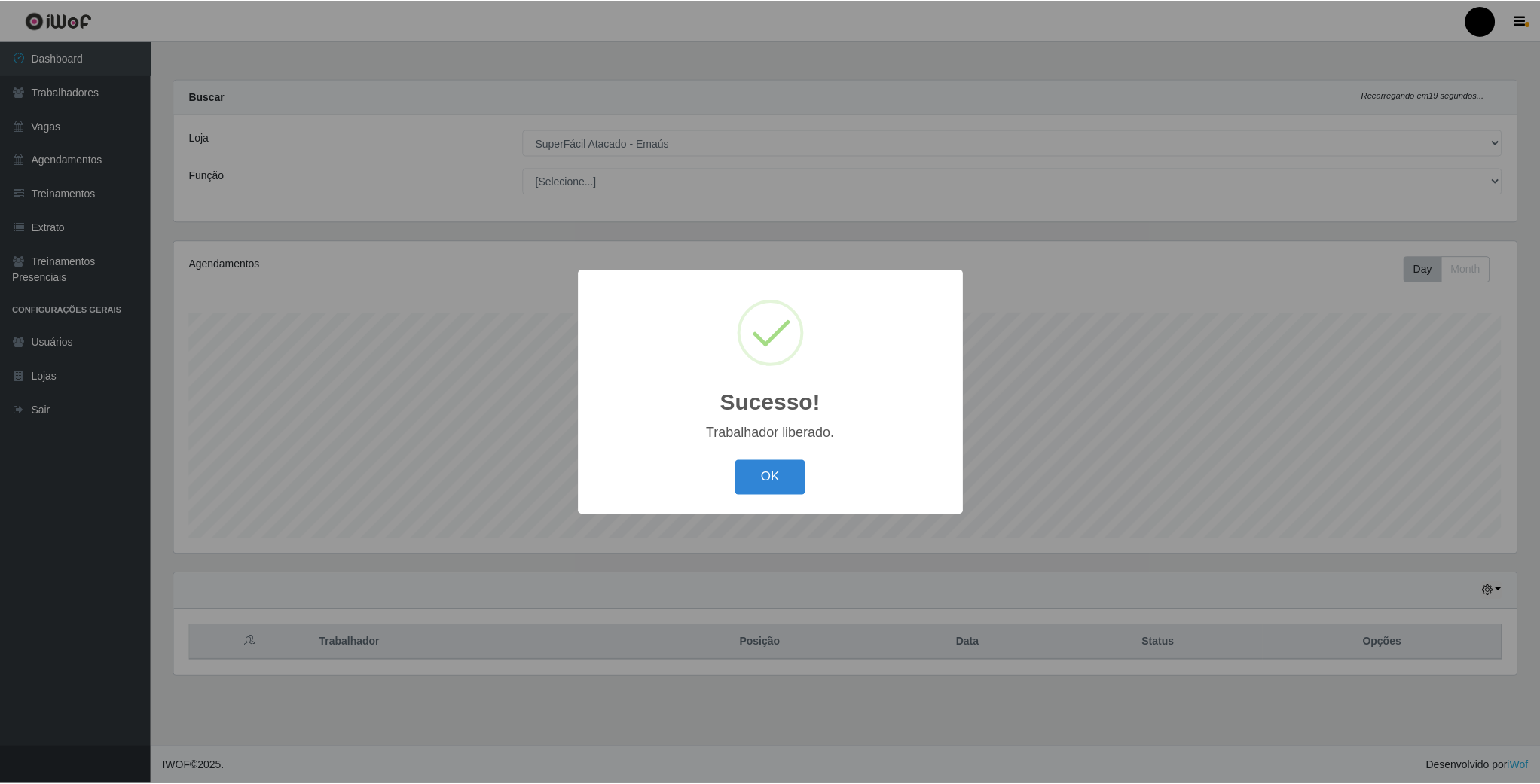
scroll to position [314, 1345]
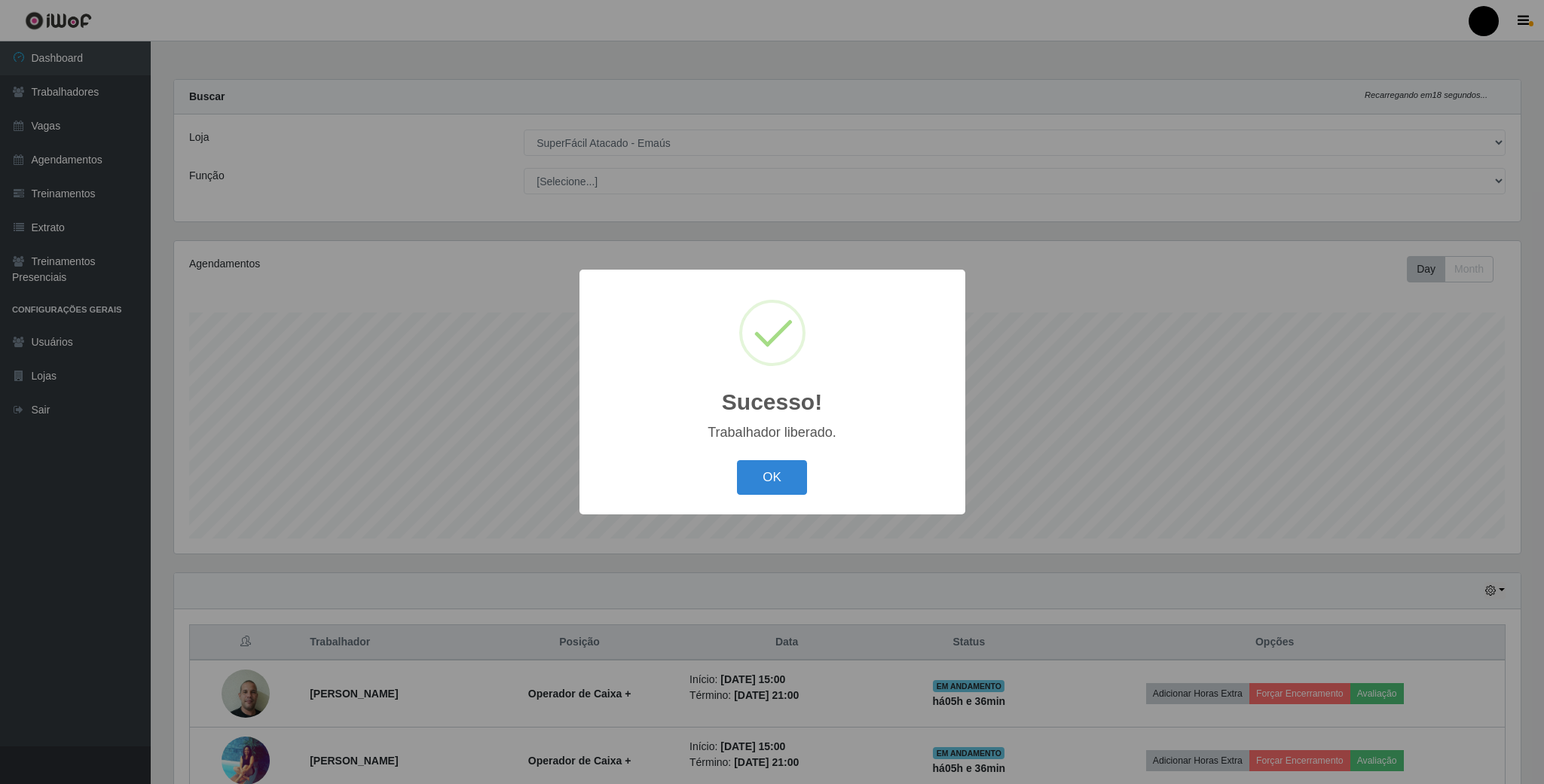
click at [769, 488] on button "OK" at bounding box center [771, 477] width 70 height 35
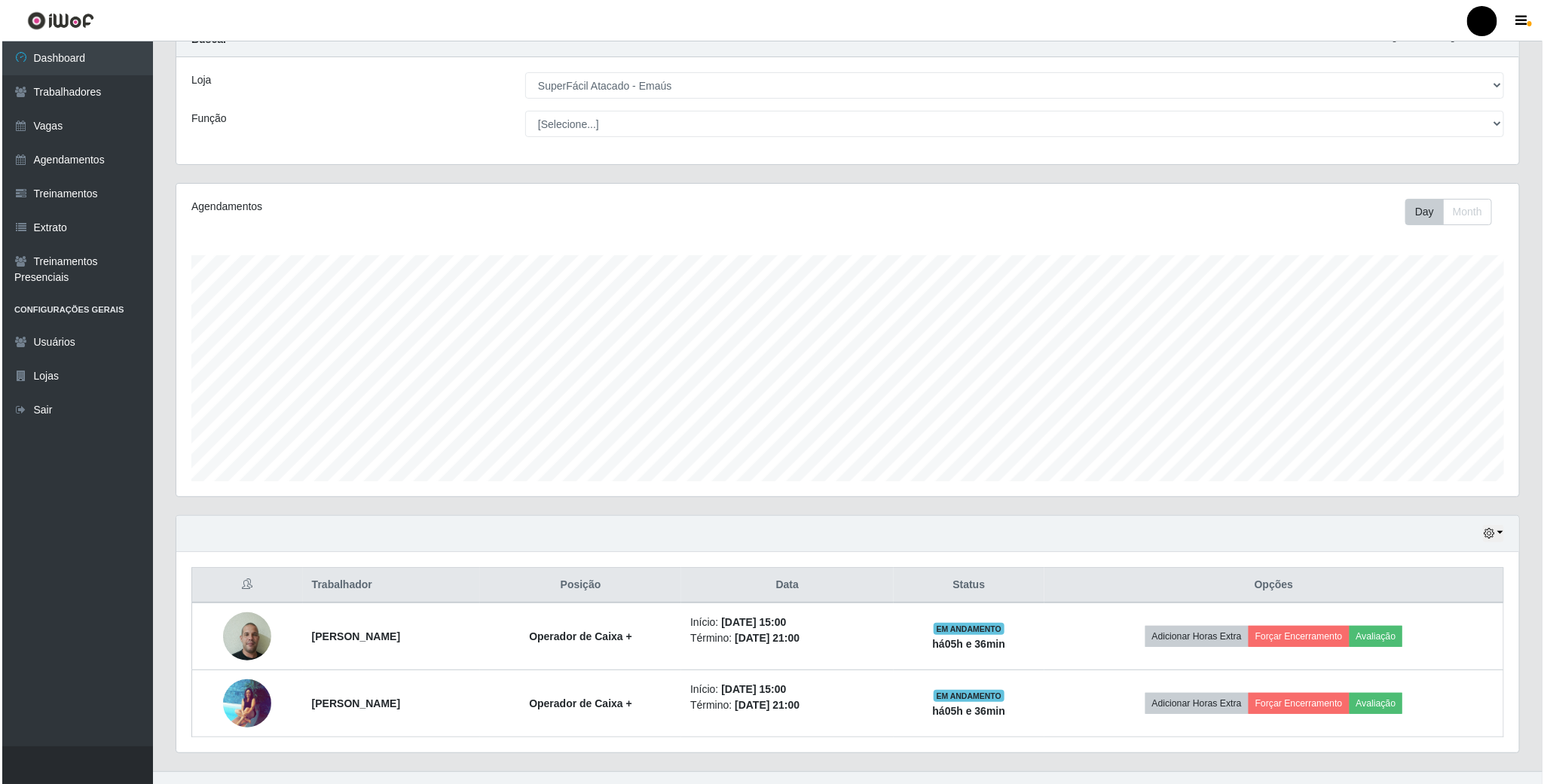
scroll to position [87, 0]
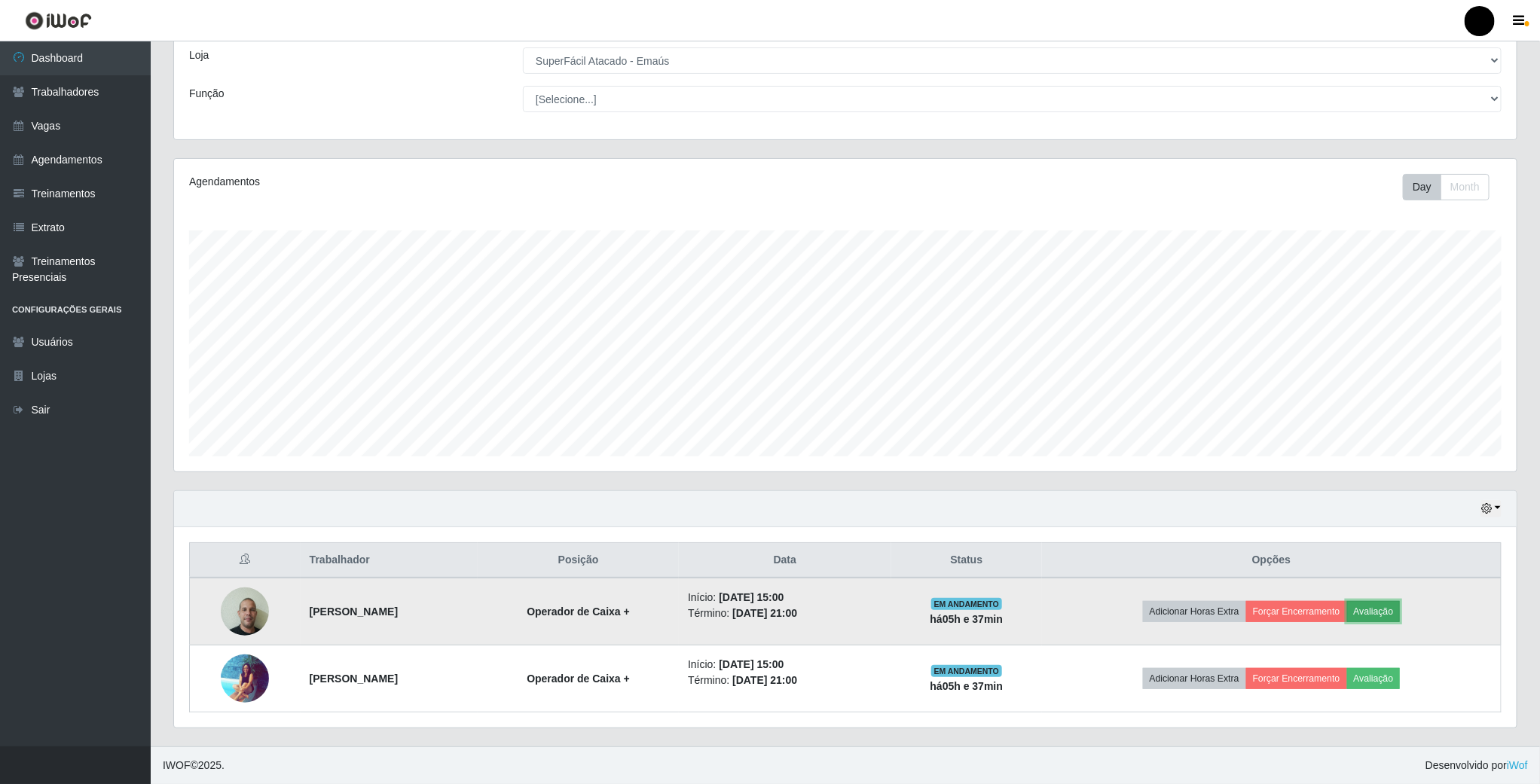
click at [1398, 613] on button "Avaliação" at bounding box center [1374, 611] width 53 height 21
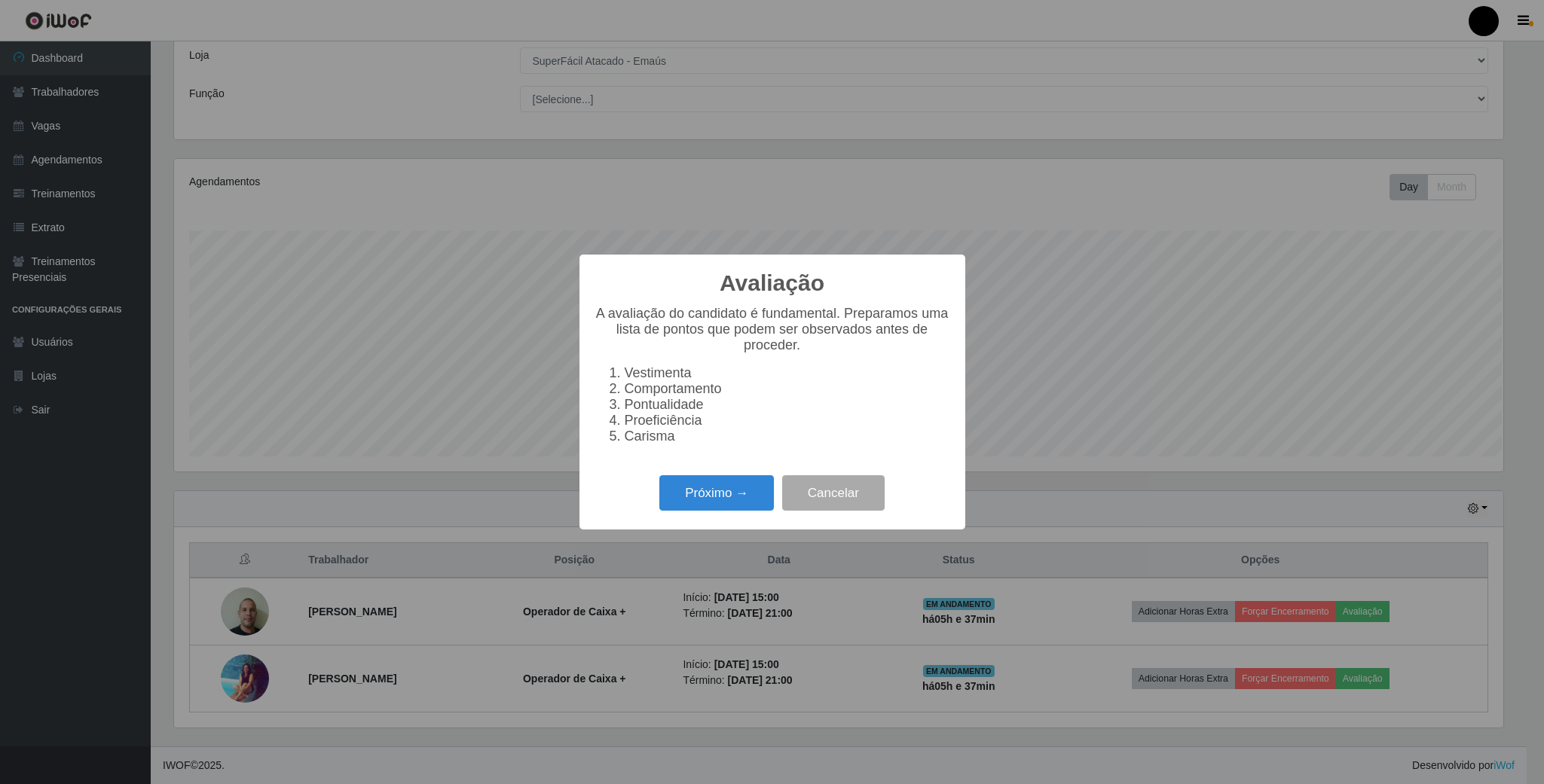
scroll to position [314, 1329]
click at [738, 499] on button "Próximo →" at bounding box center [717, 493] width 115 height 35
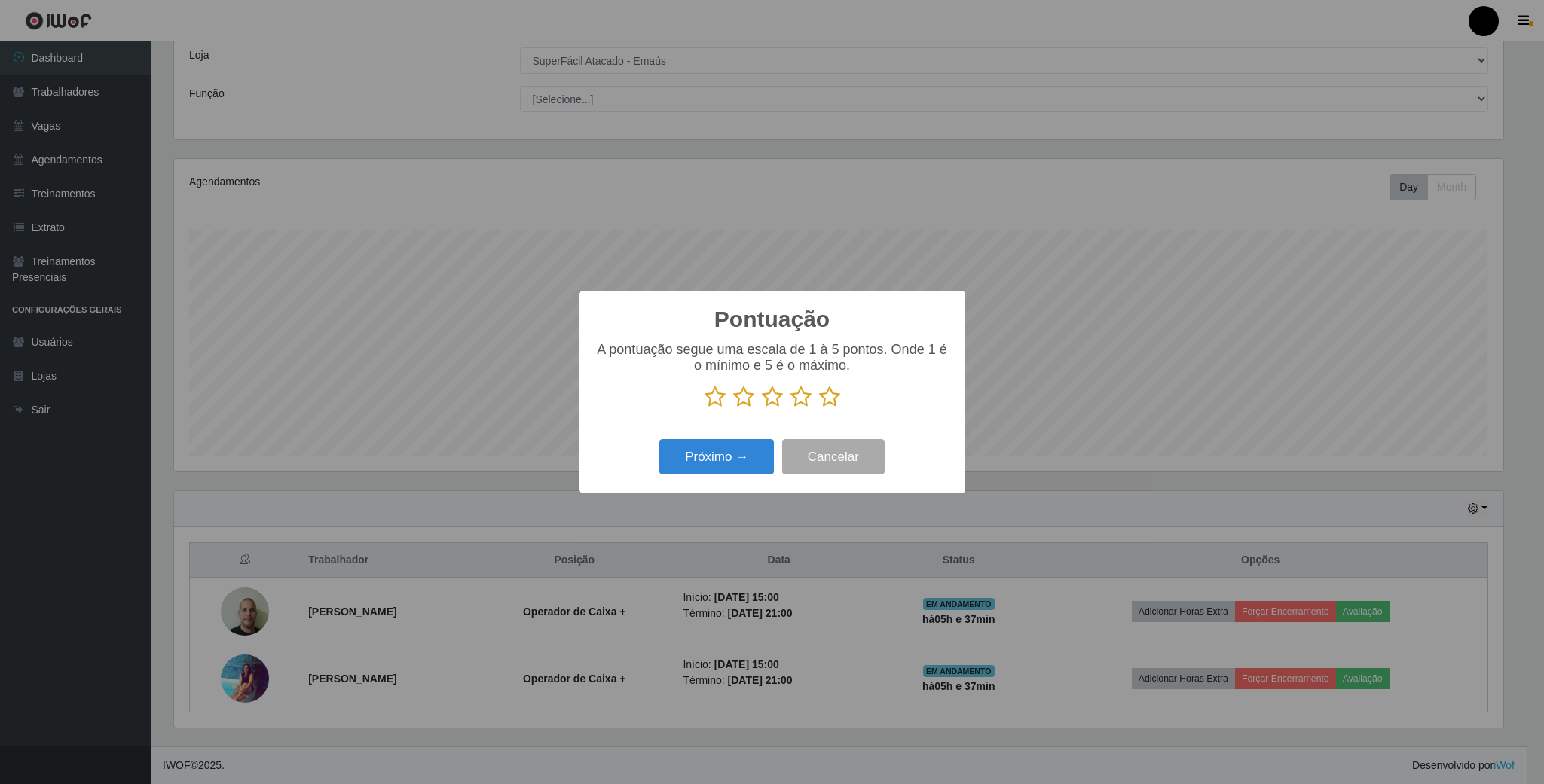
click at [804, 403] on icon at bounding box center [801, 397] width 21 height 23
click at [790, 408] on input "radio" at bounding box center [790, 408] width 0 height 0
click at [740, 466] on button "Próximo →" at bounding box center [717, 456] width 115 height 35
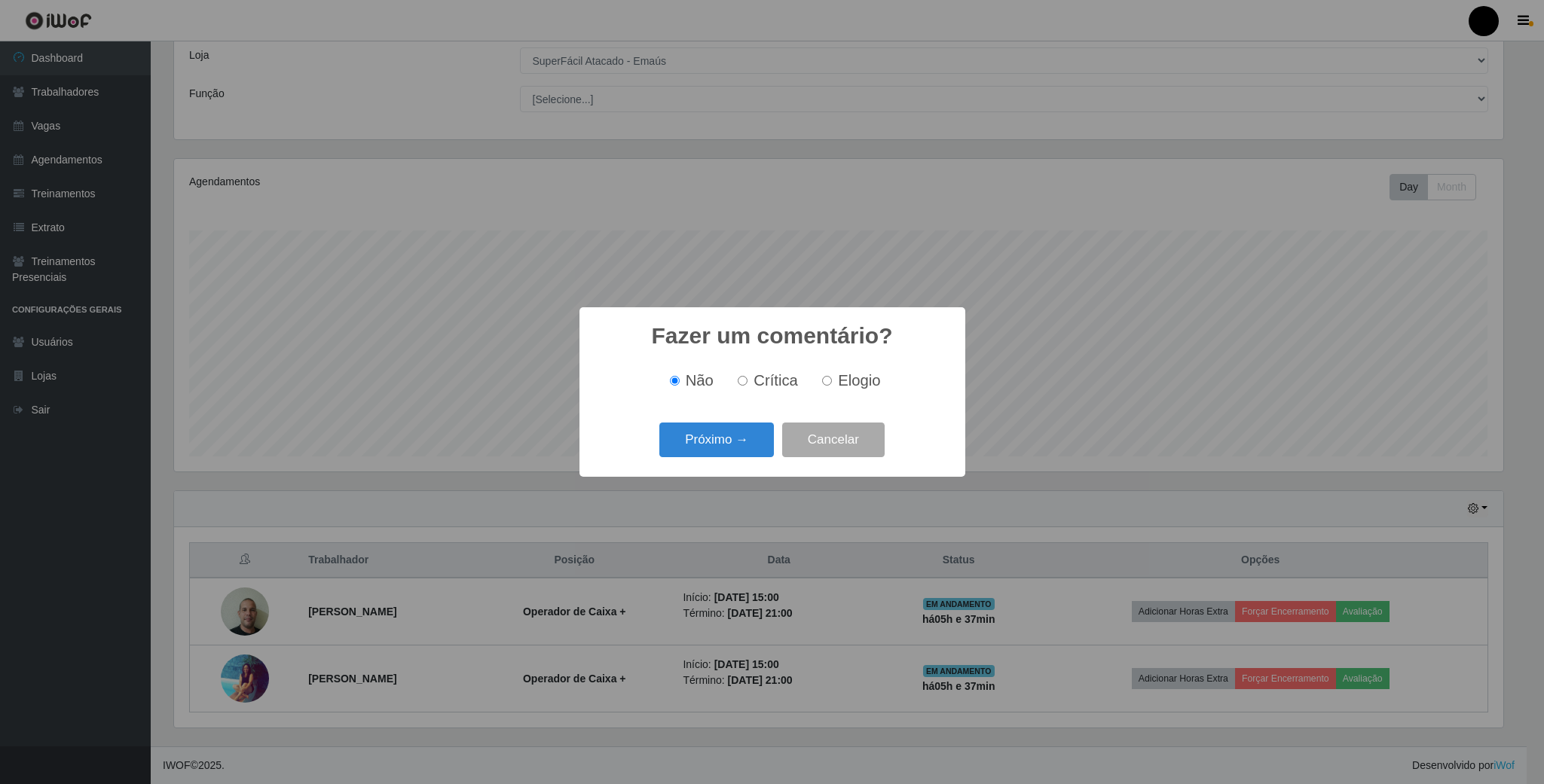
click at [822, 378] on input "Elogio" at bounding box center [826, 381] width 10 height 10
radio input "true"
click at [706, 451] on button "Próximo →" at bounding box center [717, 439] width 115 height 35
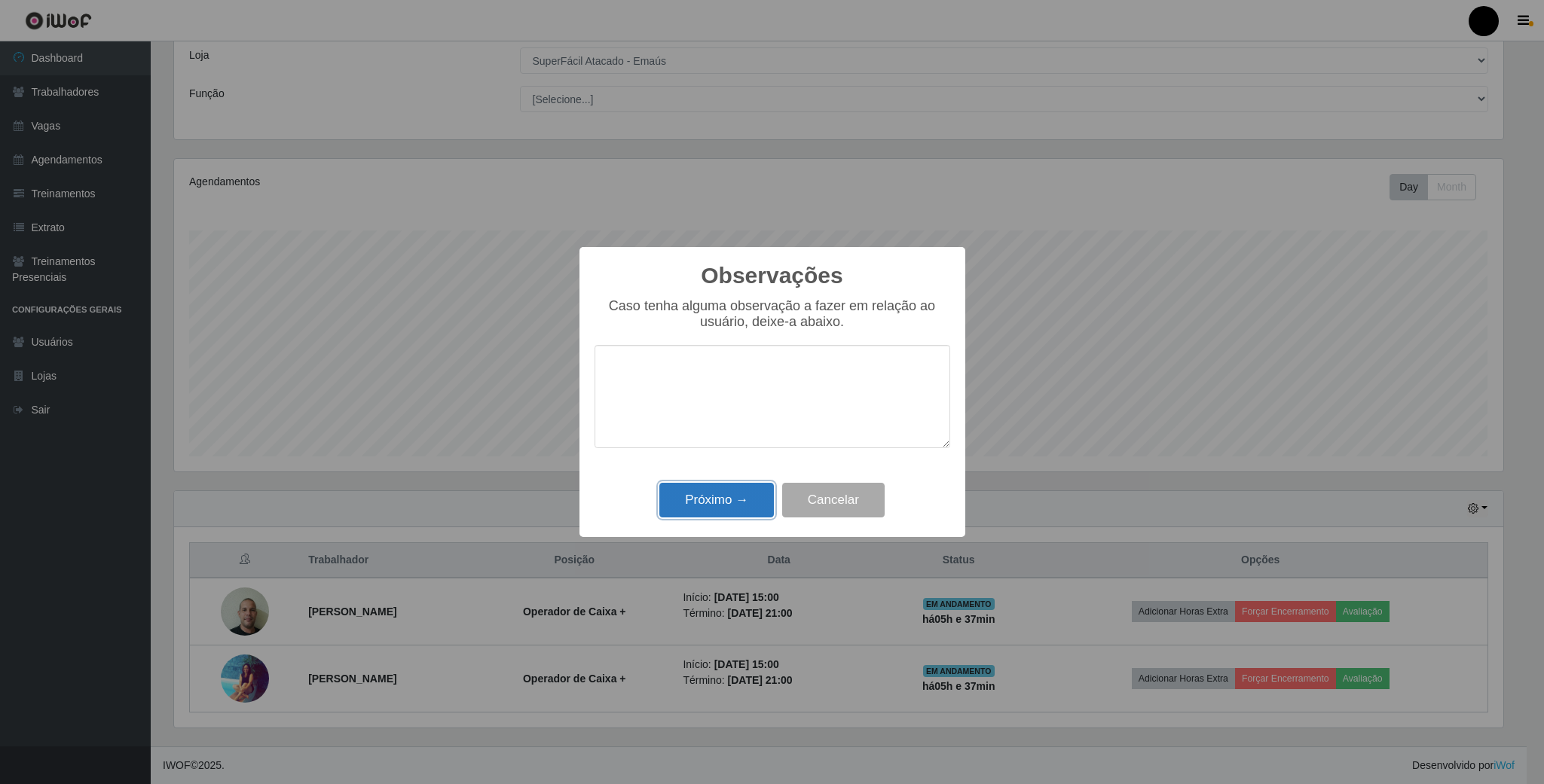
click at [740, 494] on button "Próximo →" at bounding box center [717, 499] width 115 height 35
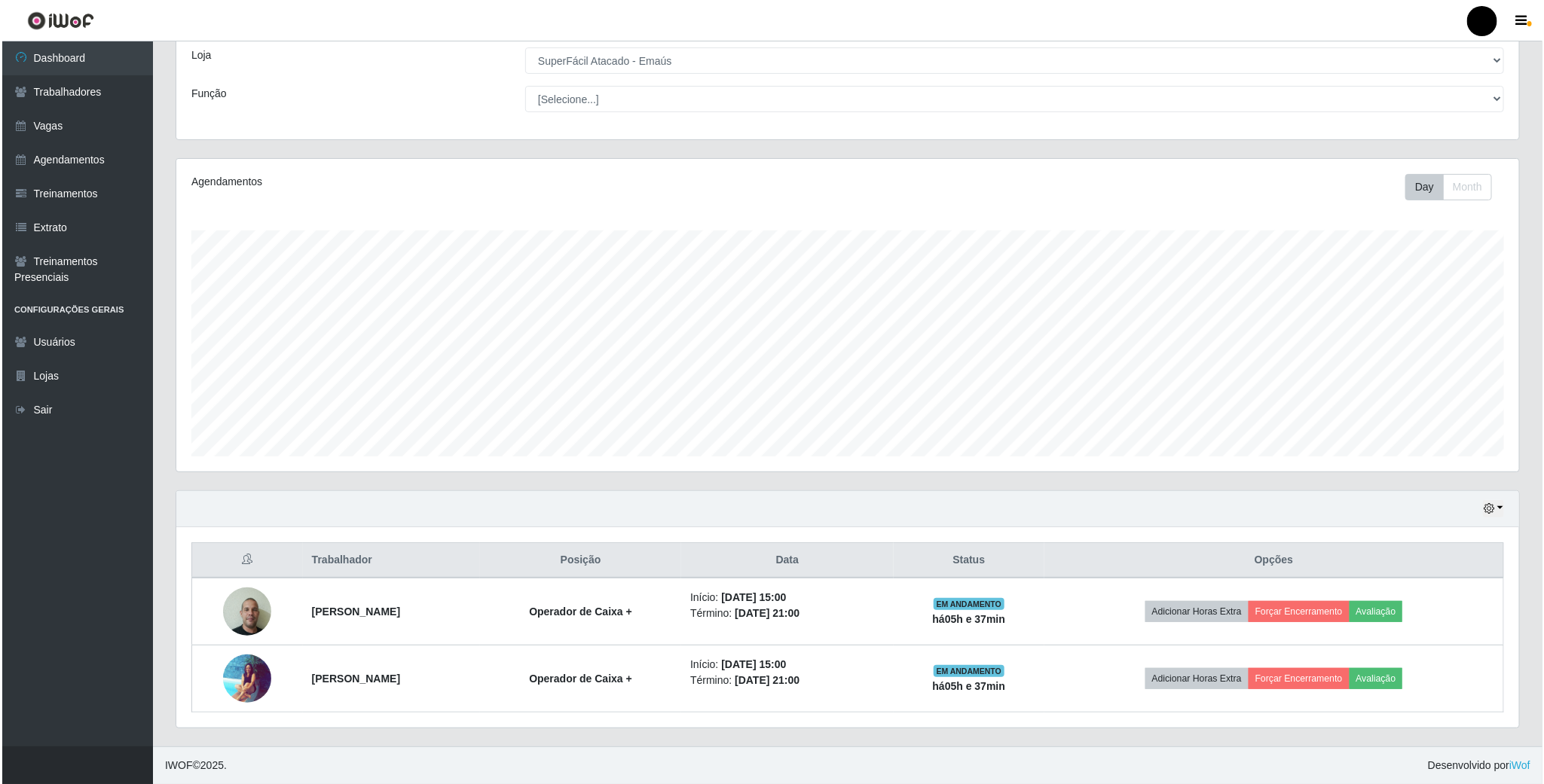
scroll to position [314, 1341]
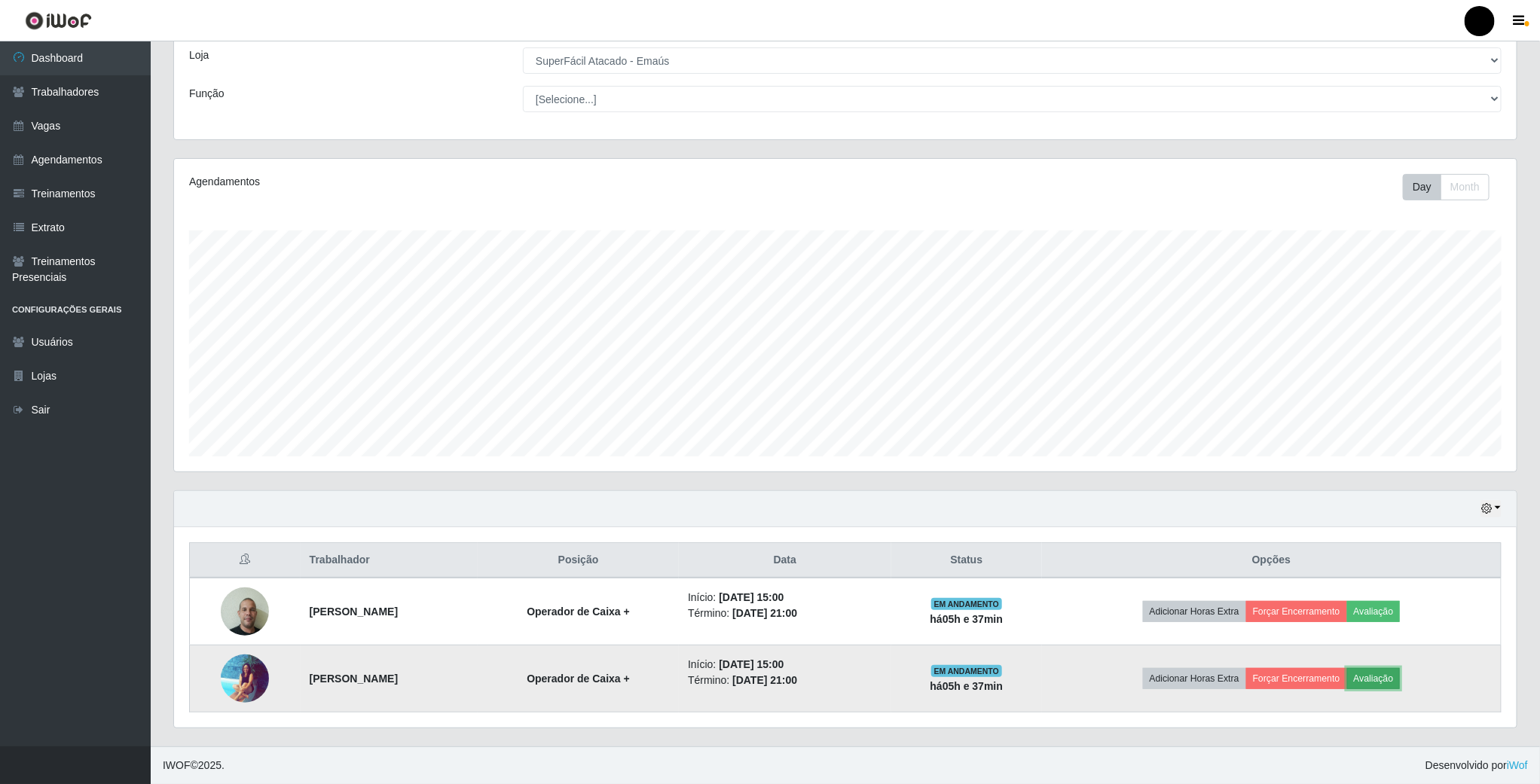
click at [1400, 671] on button "Avaliação" at bounding box center [1374, 678] width 53 height 21
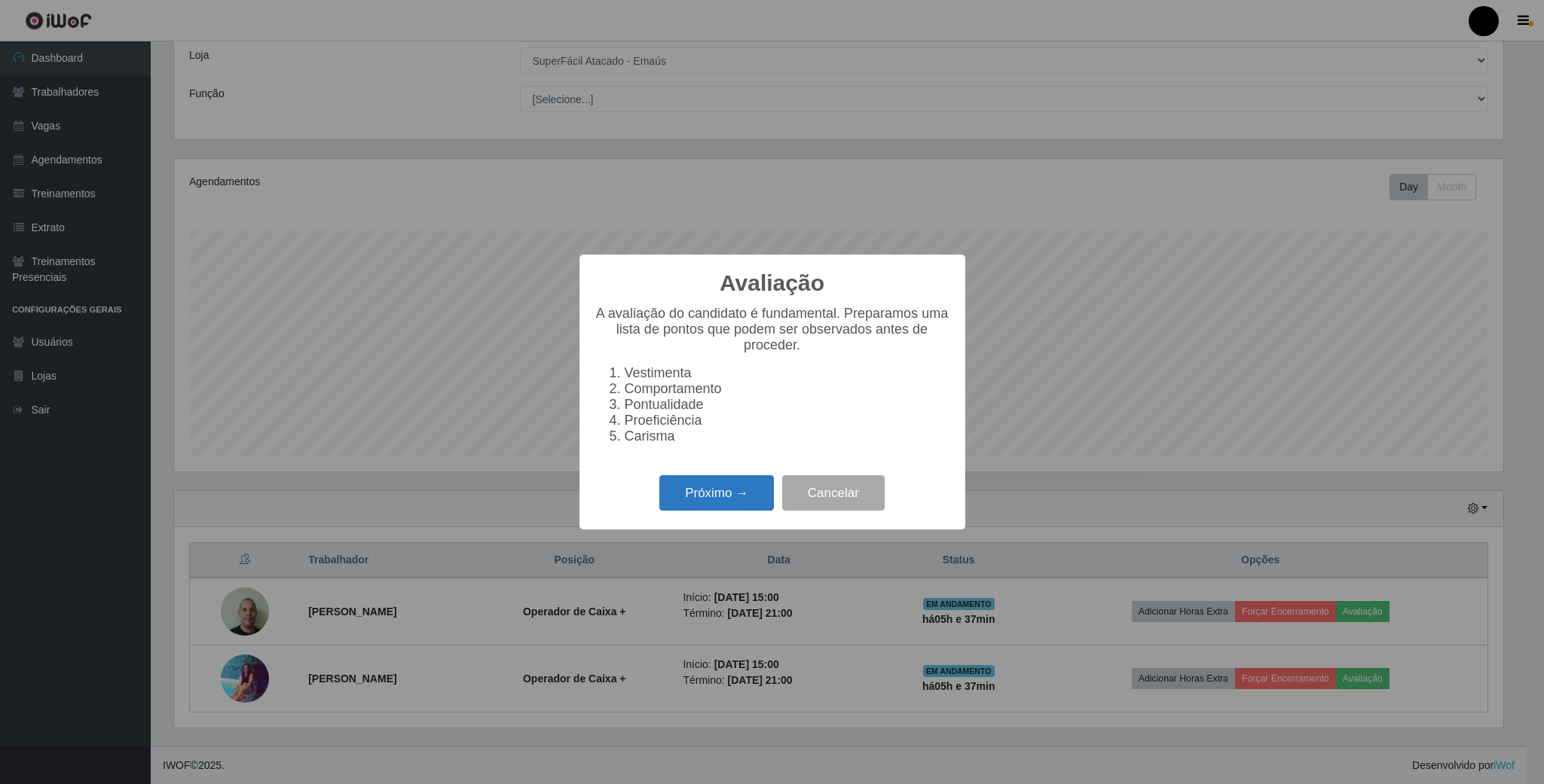
click at [756, 501] on button "Próximo →" at bounding box center [717, 493] width 115 height 35
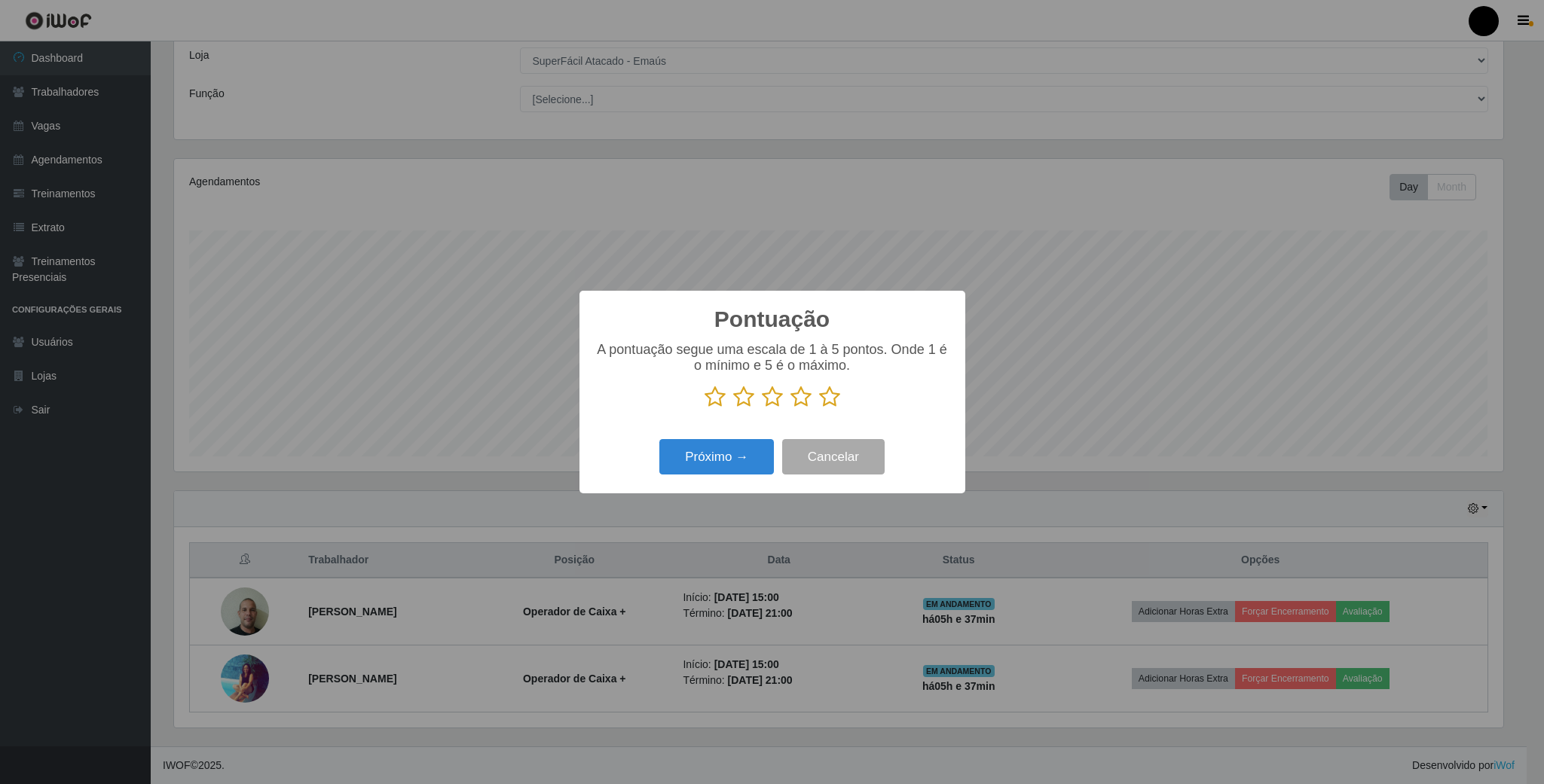
scroll to position [752758, 752148]
click at [801, 396] on icon at bounding box center [801, 397] width 21 height 23
click at [790, 408] on input "radio" at bounding box center [790, 408] width 0 height 0
click at [740, 451] on button "Próximo →" at bounding box center [717, 456] width 115 height 35
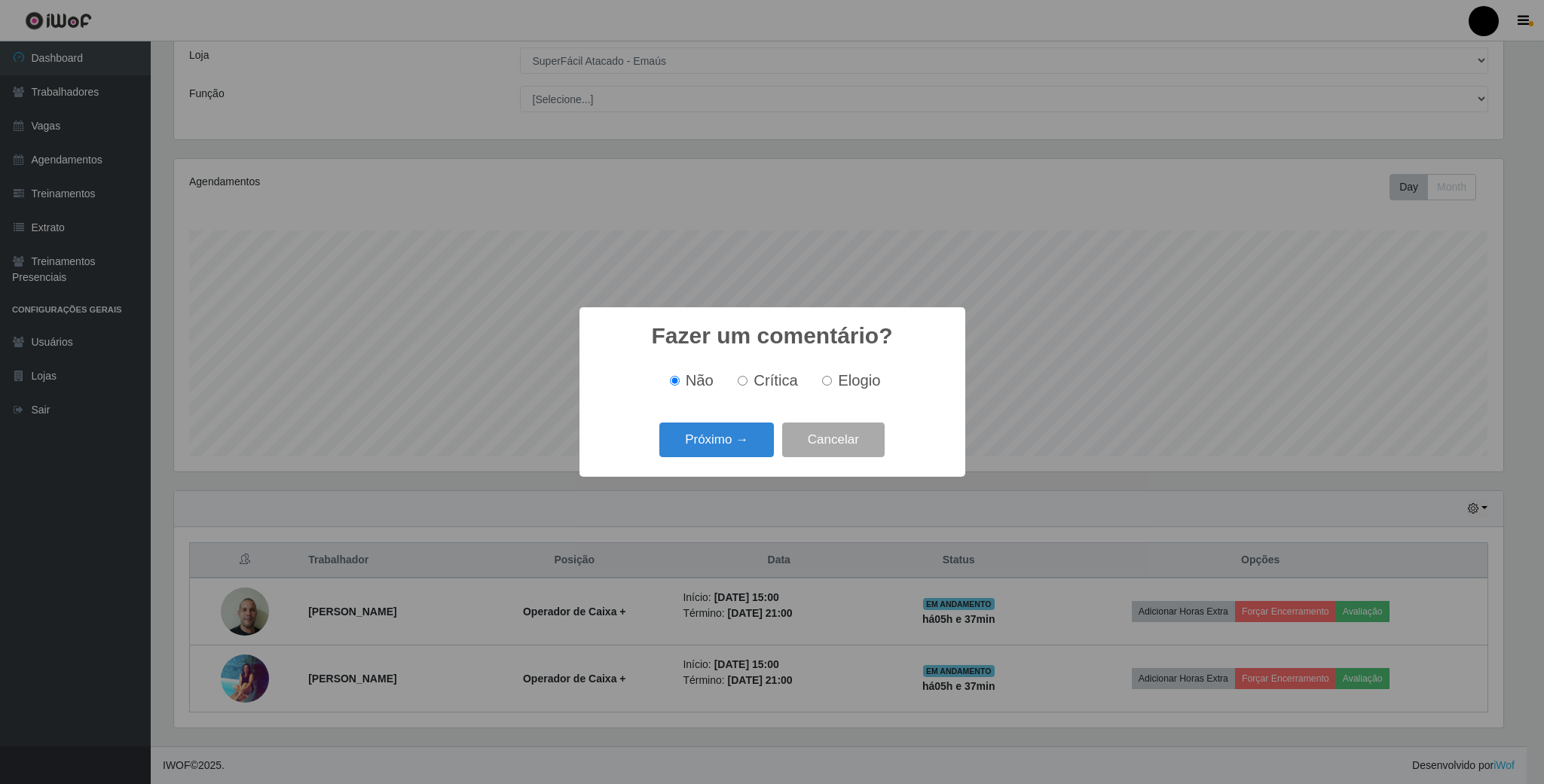
click at [819, 389] on label "Elogio" at bounding box center [847, 381] width 64 height 17
click at [822, 386] on input "Elogio" at bounding box center [826, 381] width 10 height 10
radio input "true"
click at [766, 439] on button "Próximo →" at bounding box center [717, 439] width 115 height 35
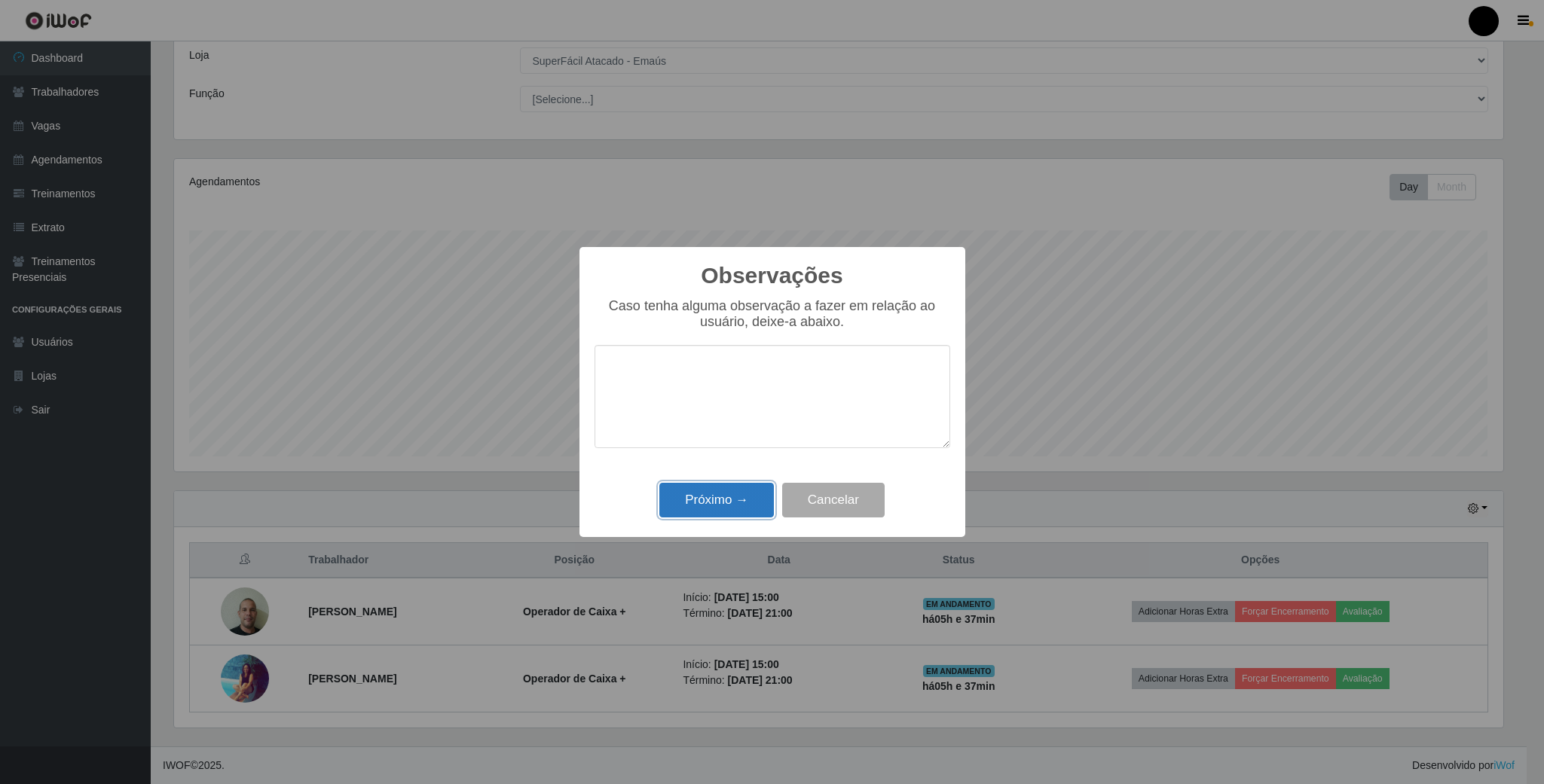
click at [733, 502] on button "Próximo →" at bounding box center [717, 499] width 115 height 35
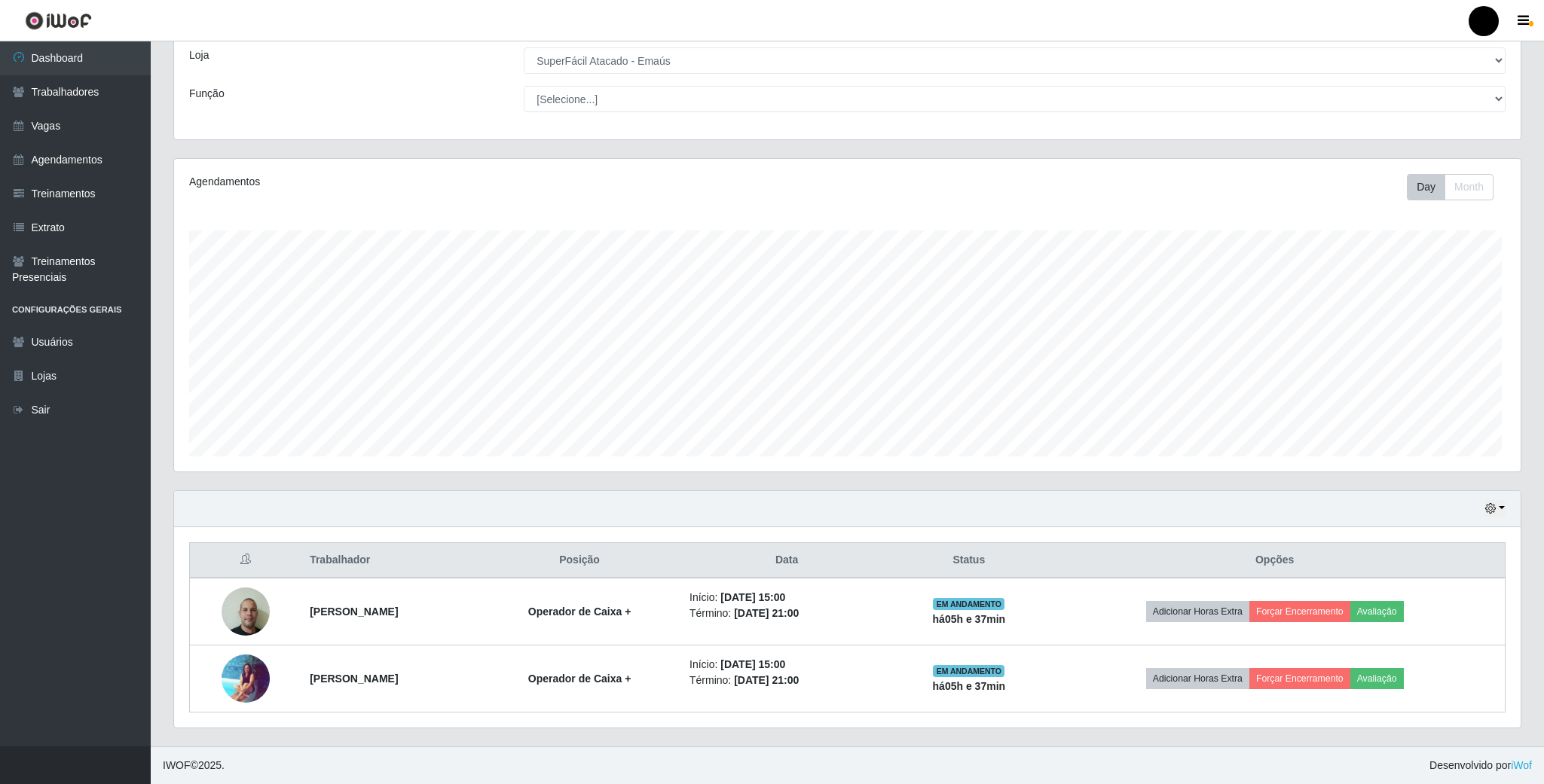
scroll to position [314, 1341]
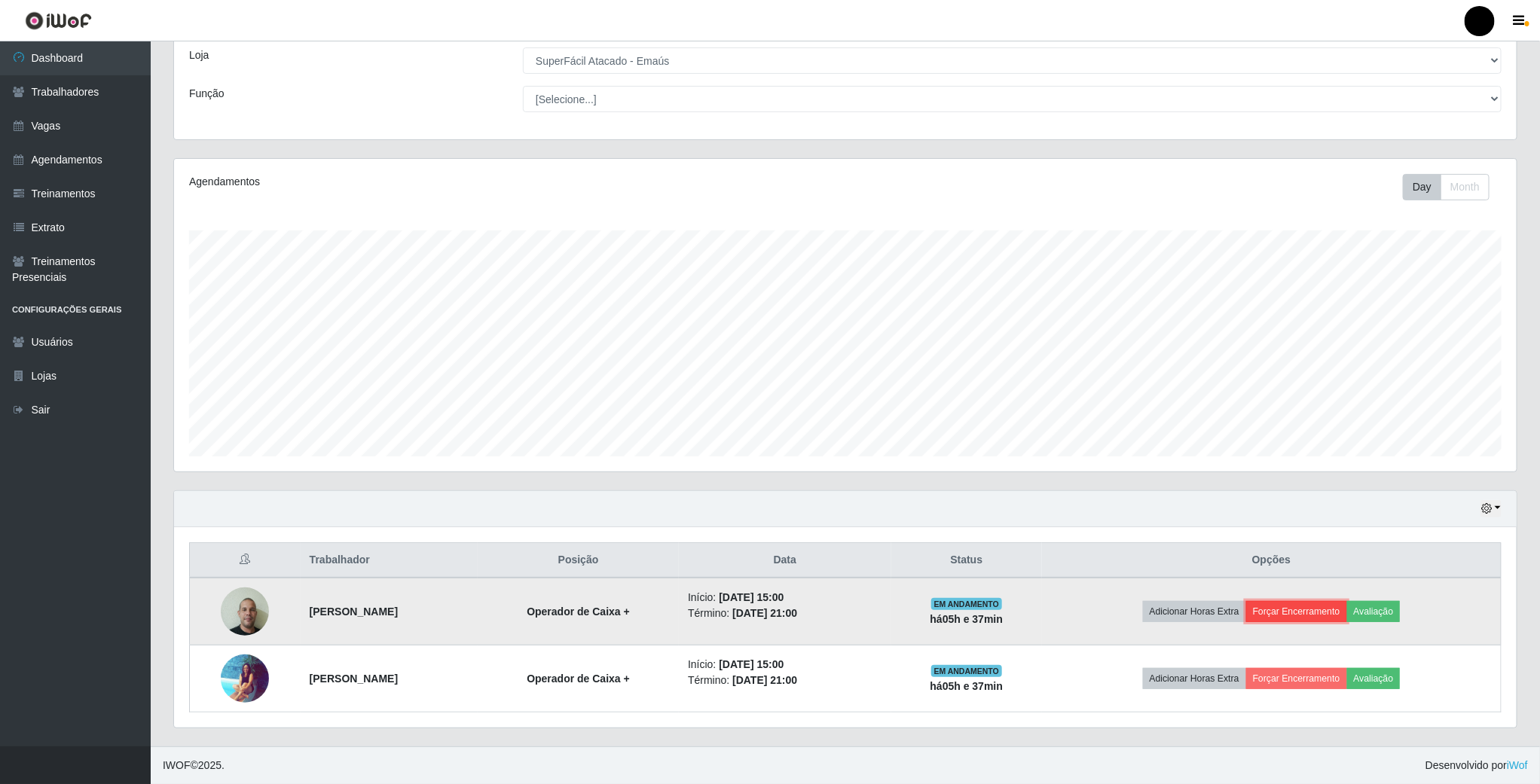
click at [1295, 607] on button "Forçar Encerramento" at bounding box center [1296, 611] width 101 height 21
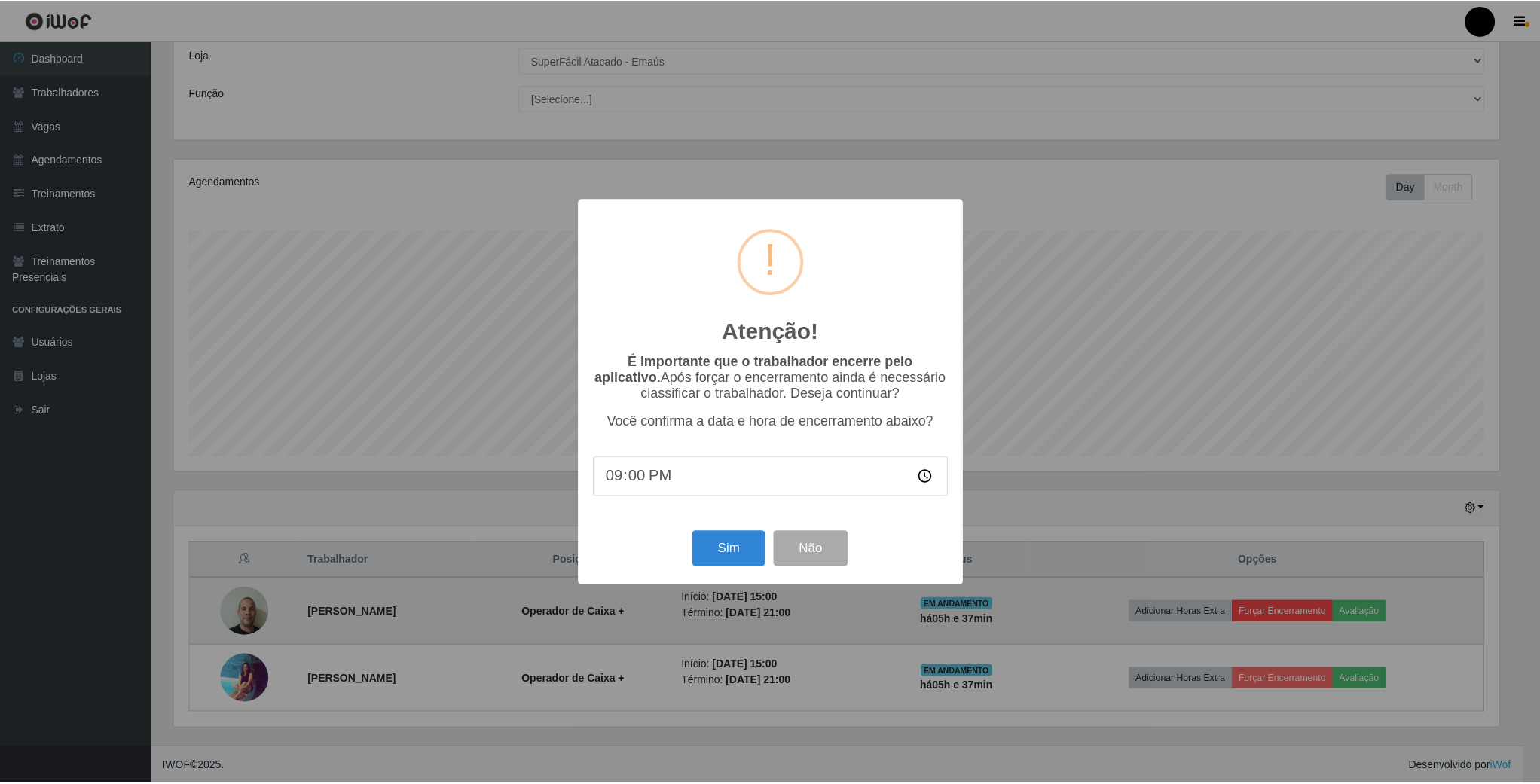
scroll to position [314, 1329]
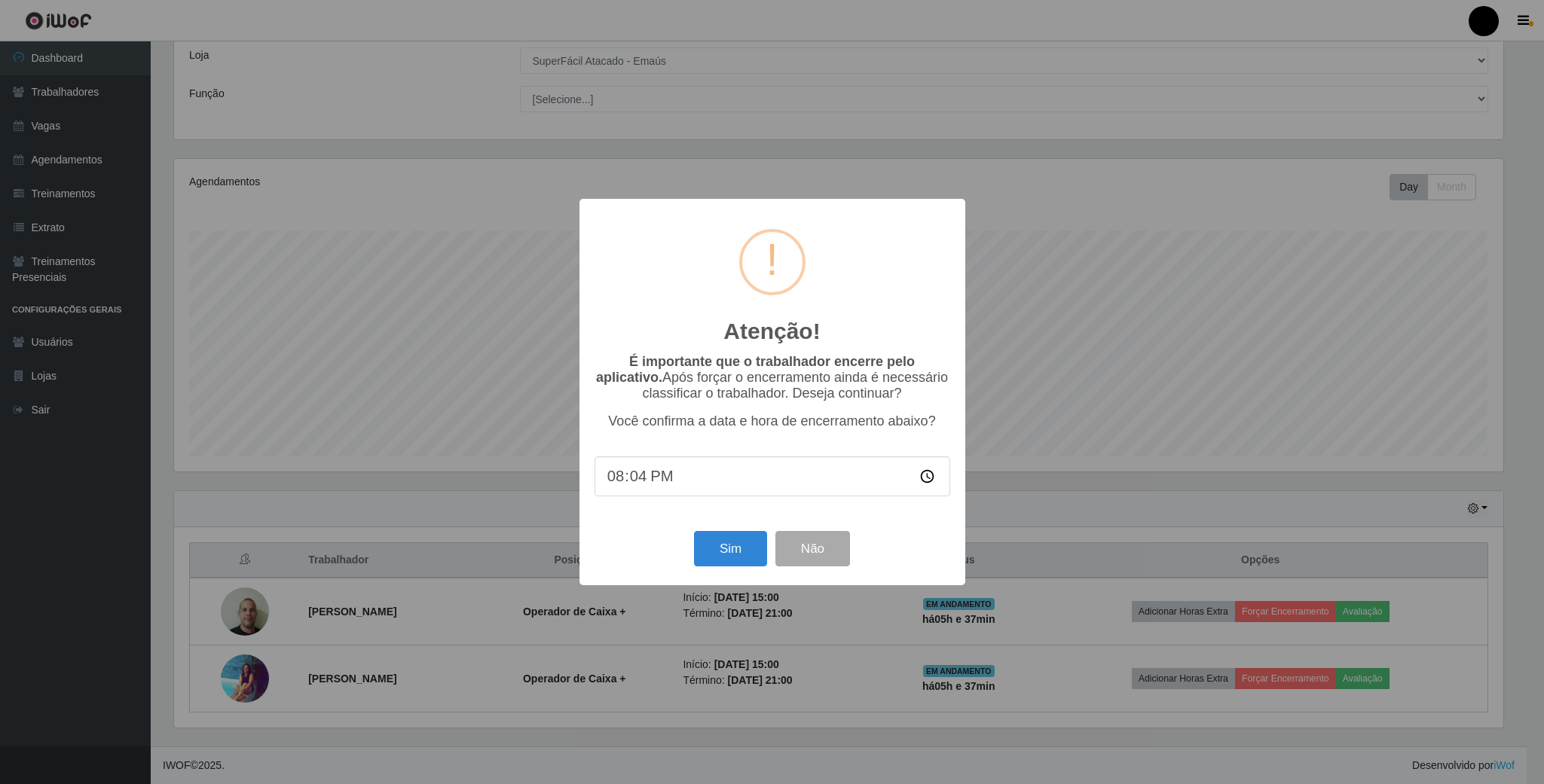
type input "20:40"
click at [718, 540] on button "Sim" at bounding box center [730, 548] width 73 height 35
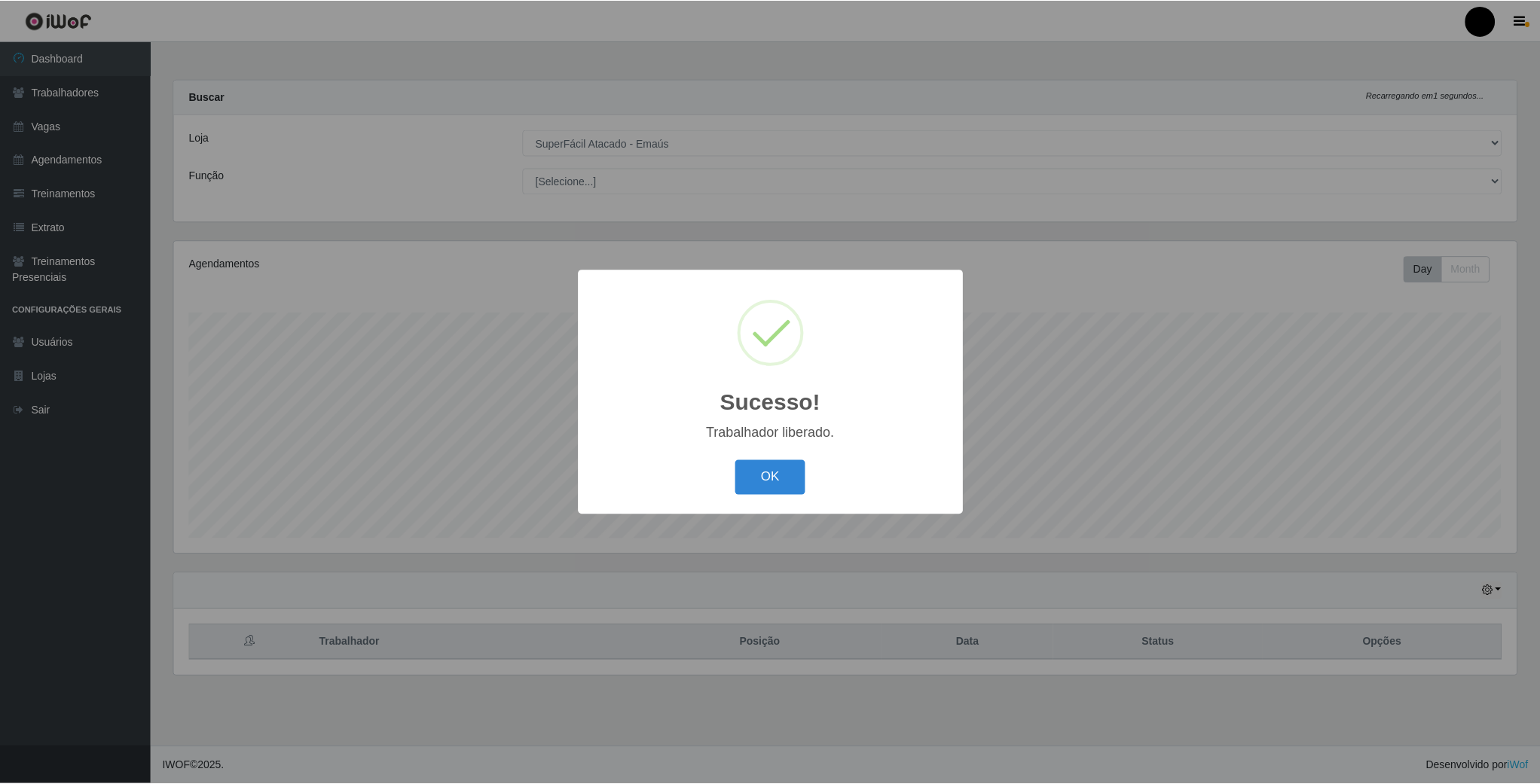
scroll to position [314, 1345]
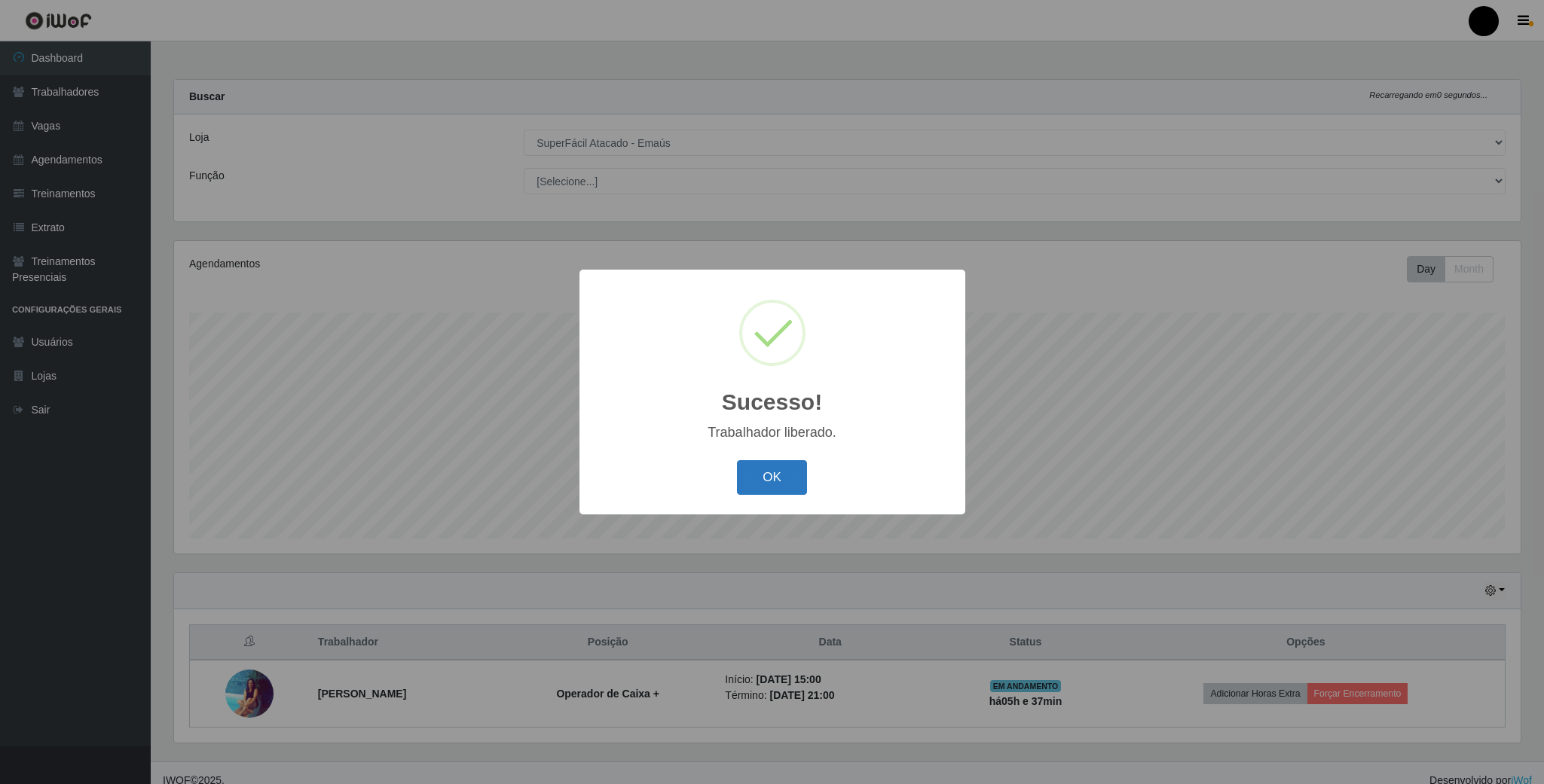
drag, startPoint x: 735, startPoint y: 455, endPoint x: 758, endPoint y: 471, distance: 28.0
click at [743, 464] on div "Sucesso! × Trabalhador liberado. OK Cancel" at bounding box center [772, 392] width 386 height 244
click at [758, 471] on button "OK" at bounding box center [771, 477] width 70 height 35
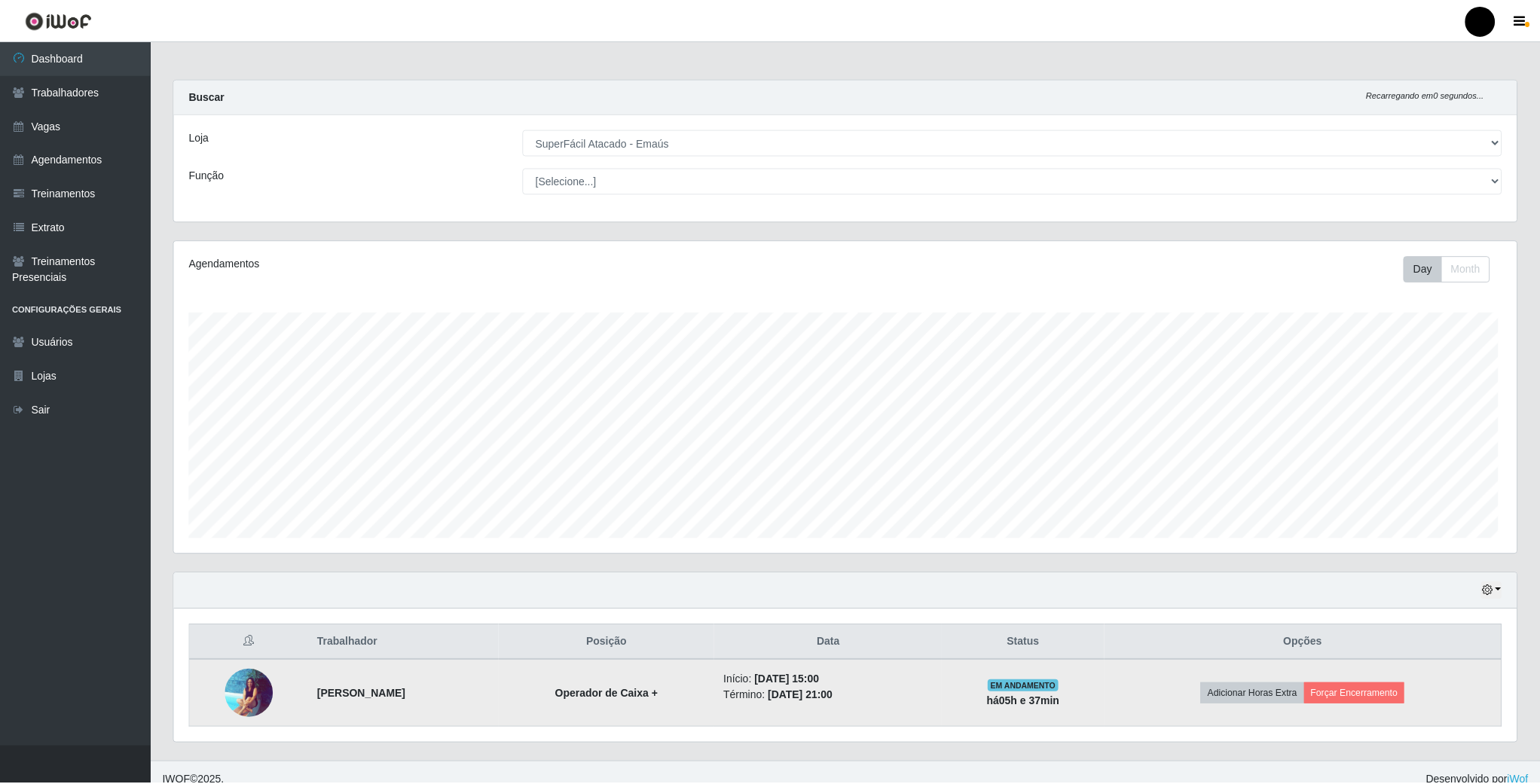
scroll to position [314, 1341]
click at [1383, 693] on button "Forçar Encerramento" at bounding box center [1354, 693] width 101 height 21
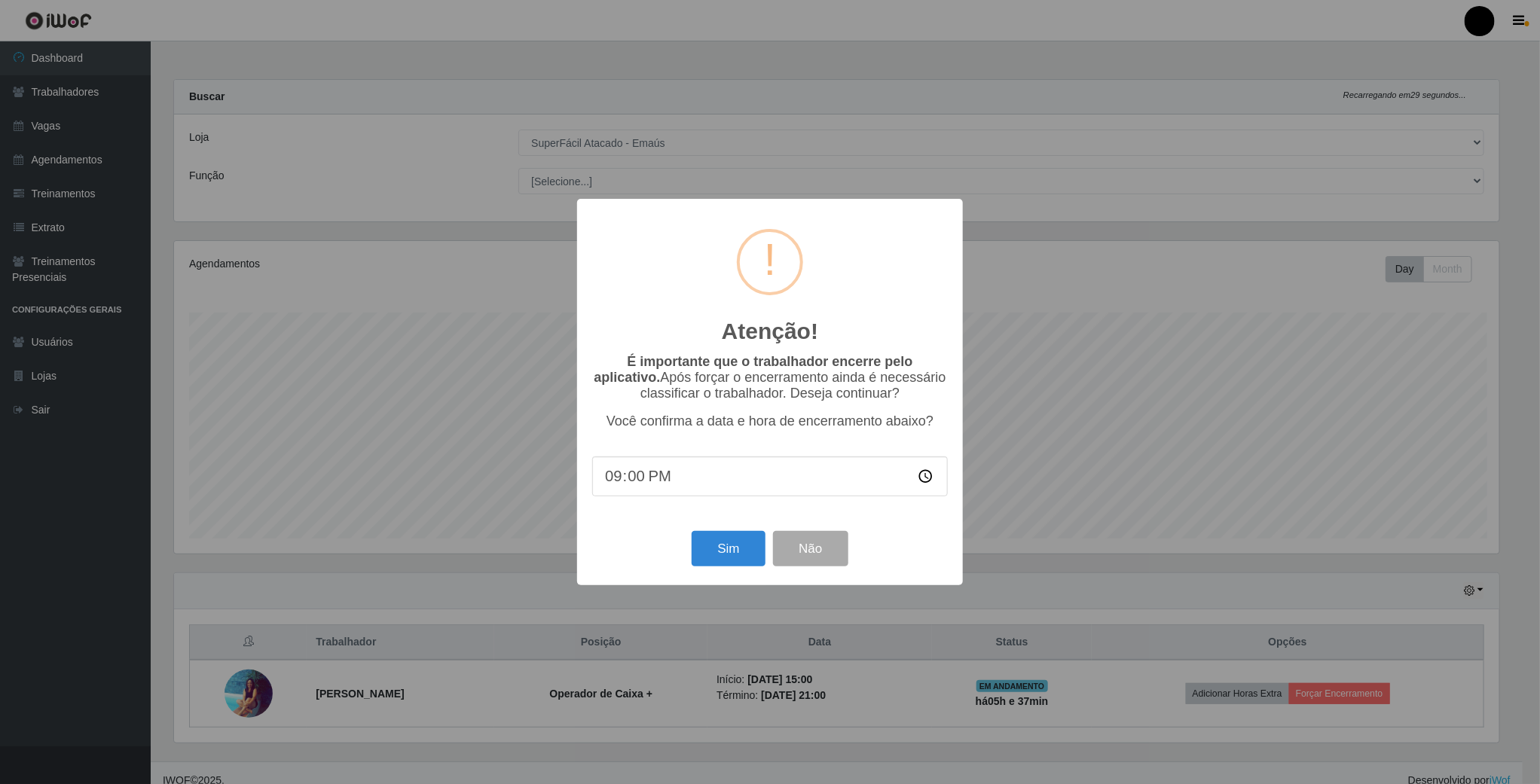
scroll to position [314, 1329]
type input "20:40"
click at [726, 547] on button "Sim" at bounding box center [730, 548] width 73 height 35
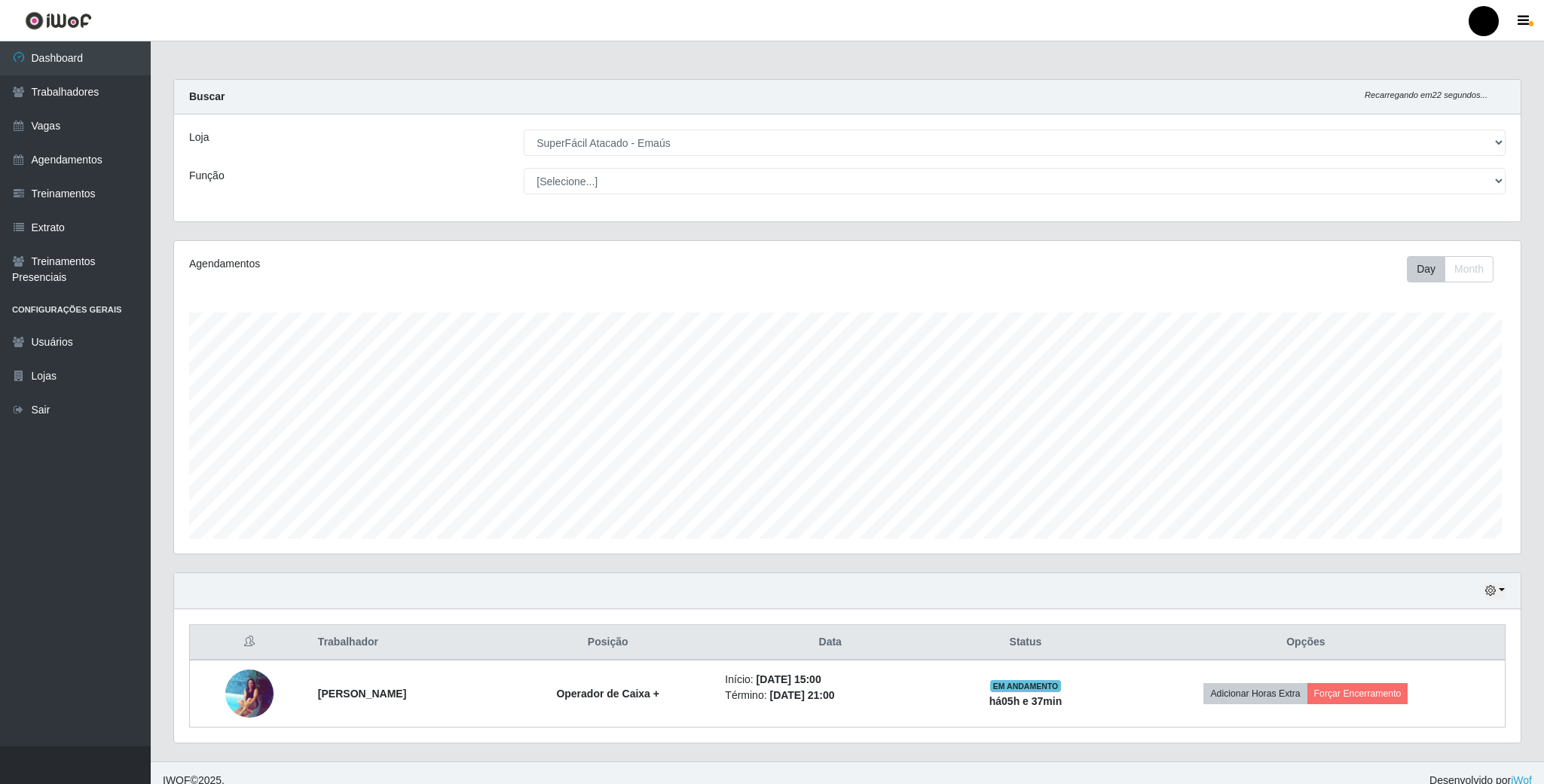
scroll to position [314, 1345]
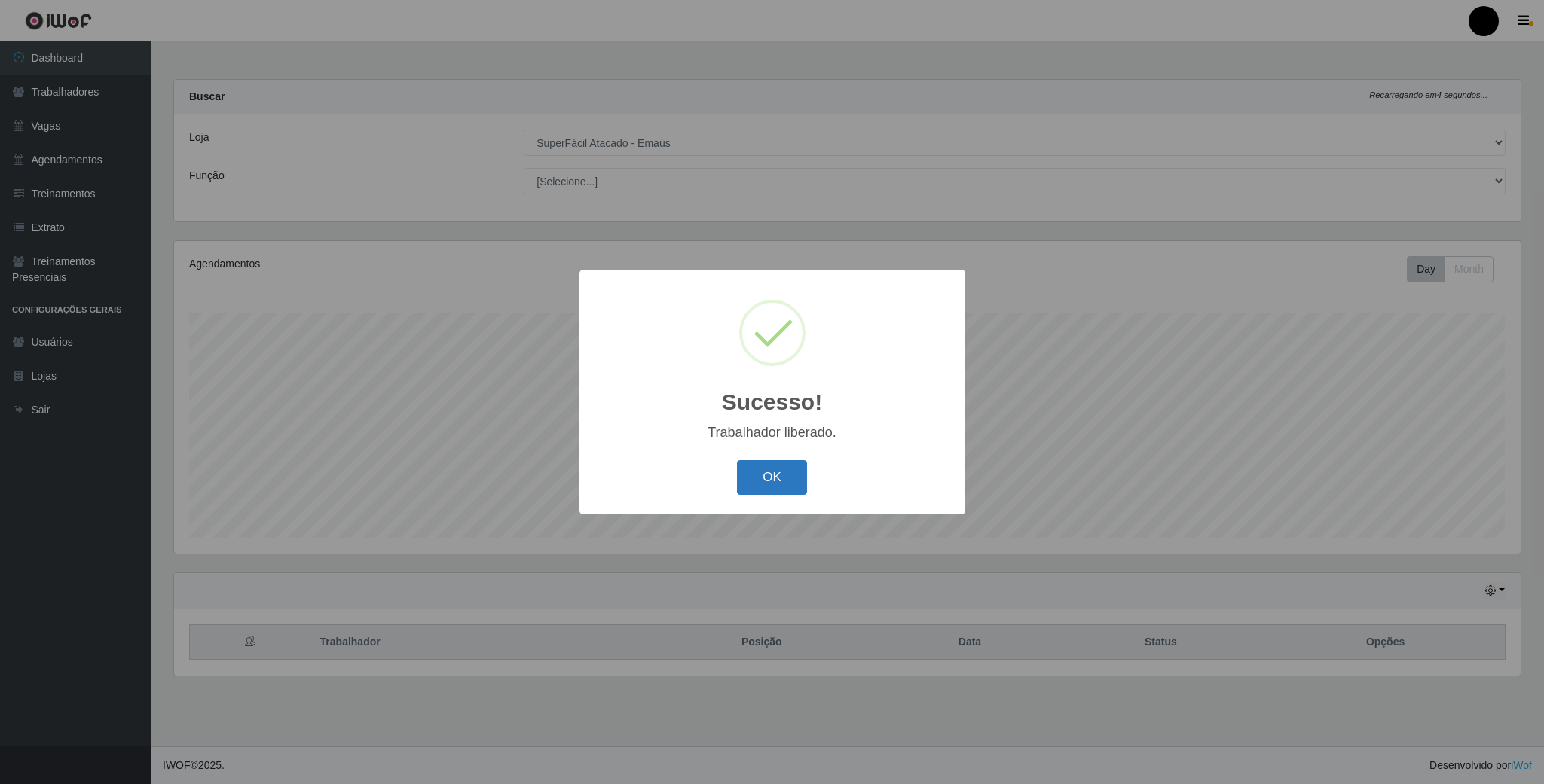
click at [786, 468] on button "OK" at bounding box center [771, 477] width 70 height 35
